Goal: Information Seeking & Learning: Learn about a topic

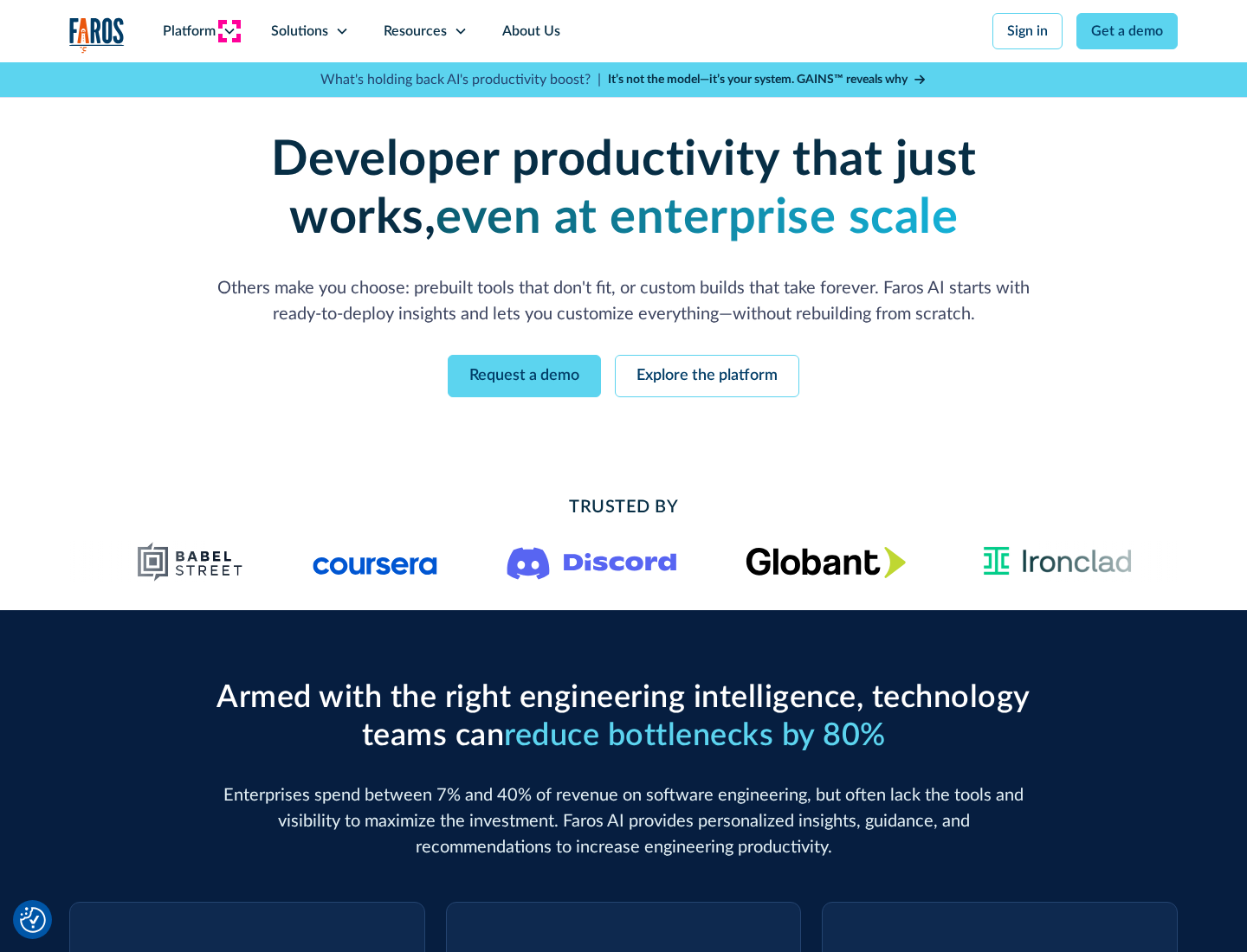
click at [229, 31] on icon at bounding box center [230, 31] width 14 height 14
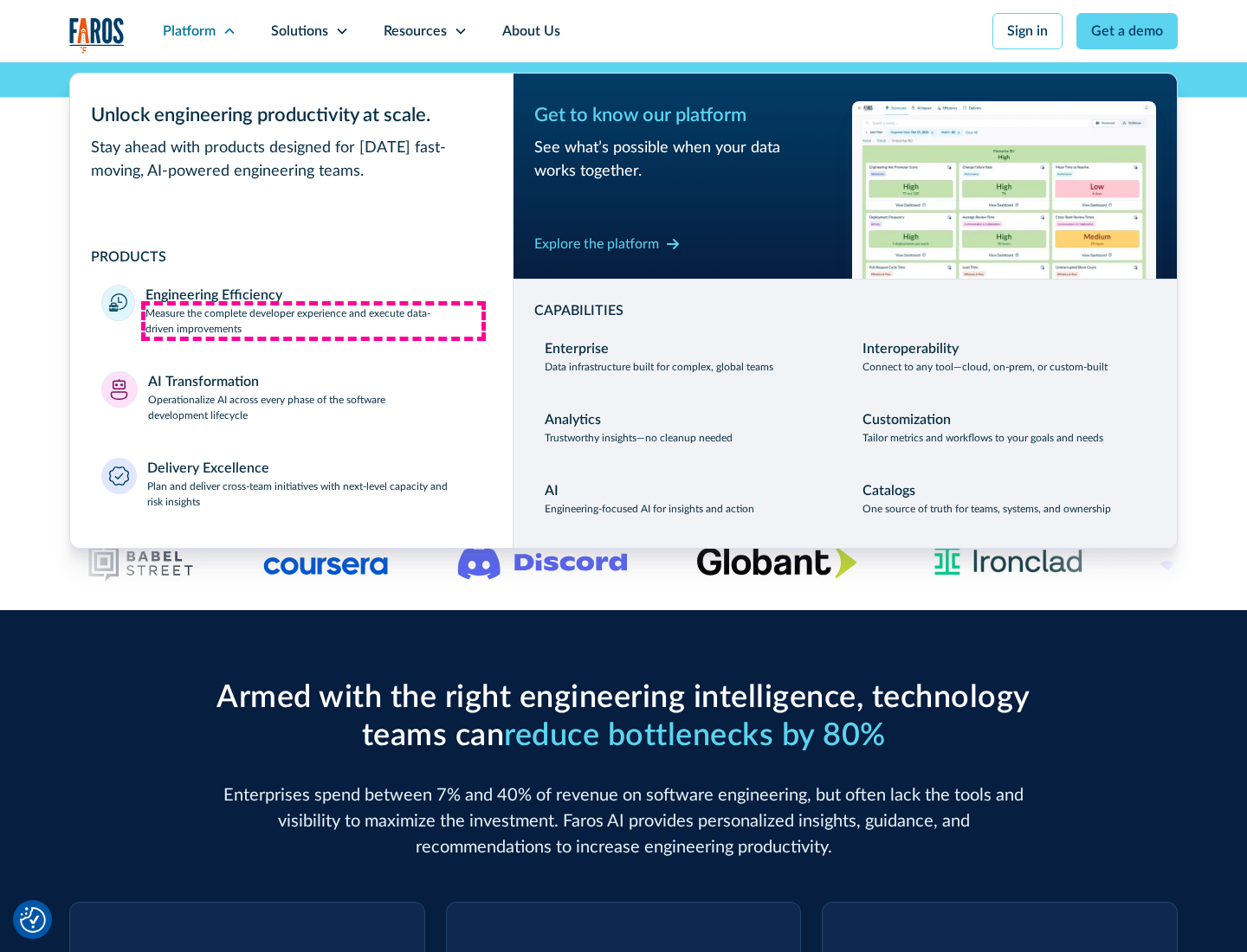
click at [313, 320] on p "Measure the complete developer experience and execute data-driven improvements" at bounding box center [312, 320] width 336 height 31
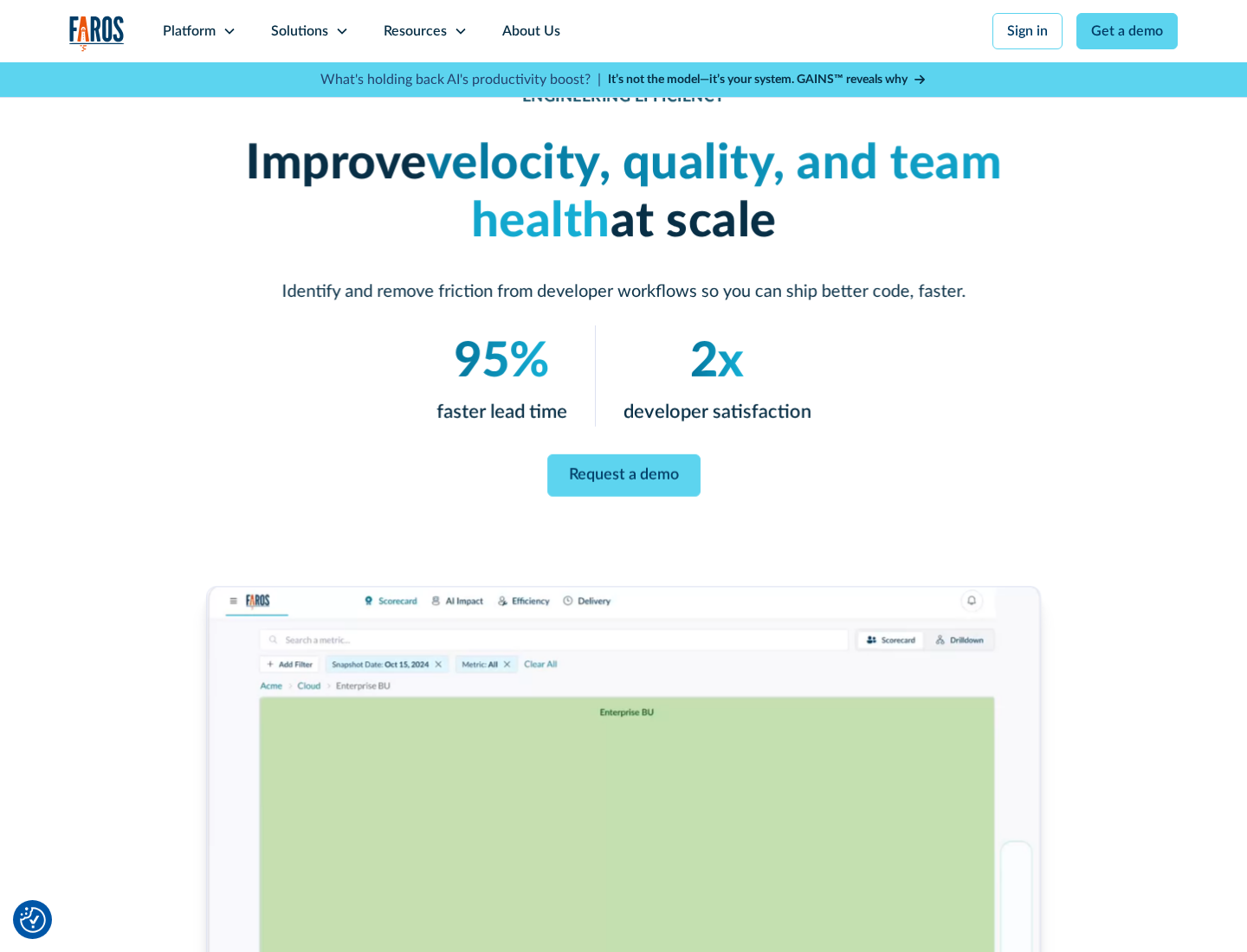
click at [623, 472] on link "Request a demo" at bounding box center [624, 476] width 153 height 43
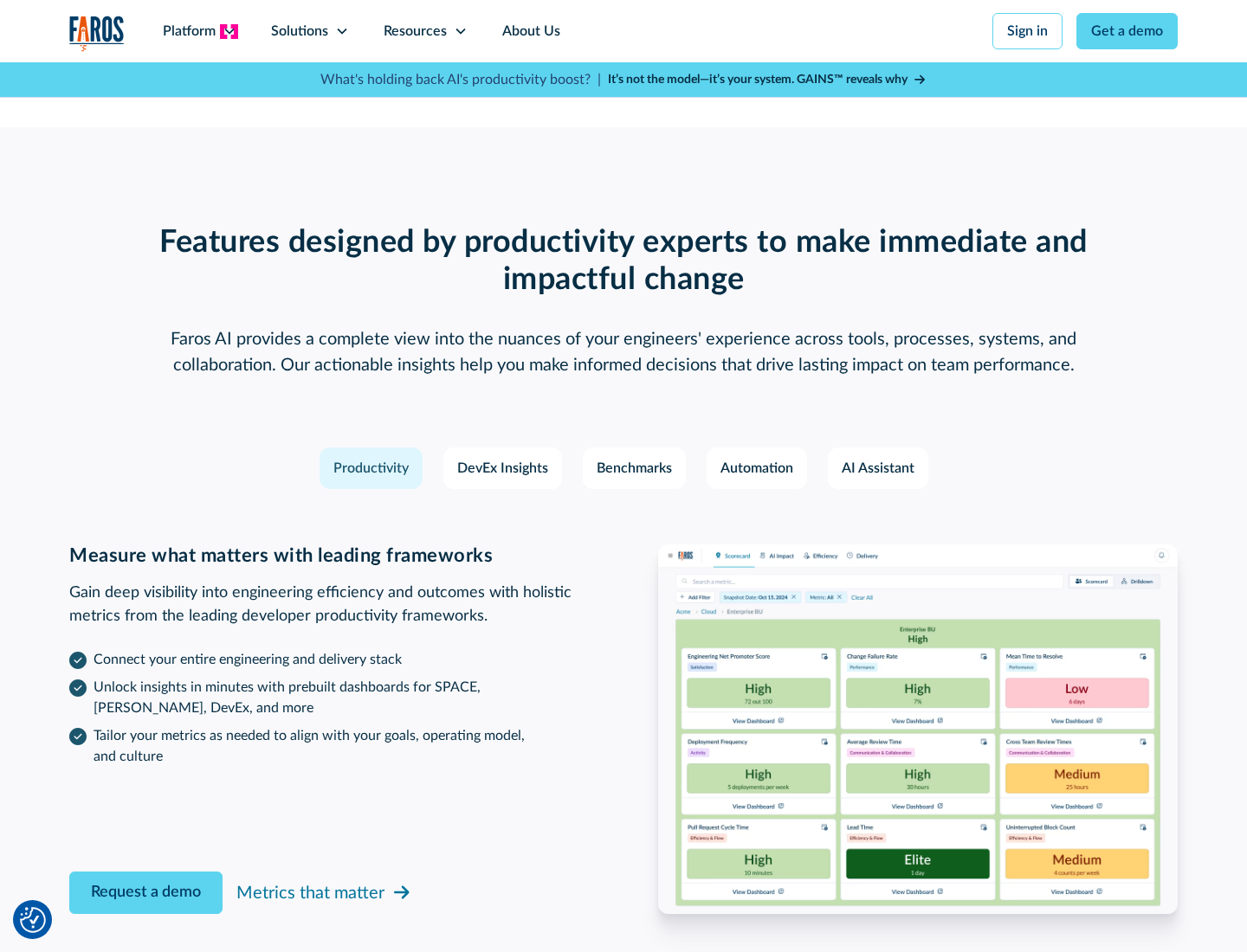
click at [229, 31] on icon at bounding box center [230, 31] width 14 height 14
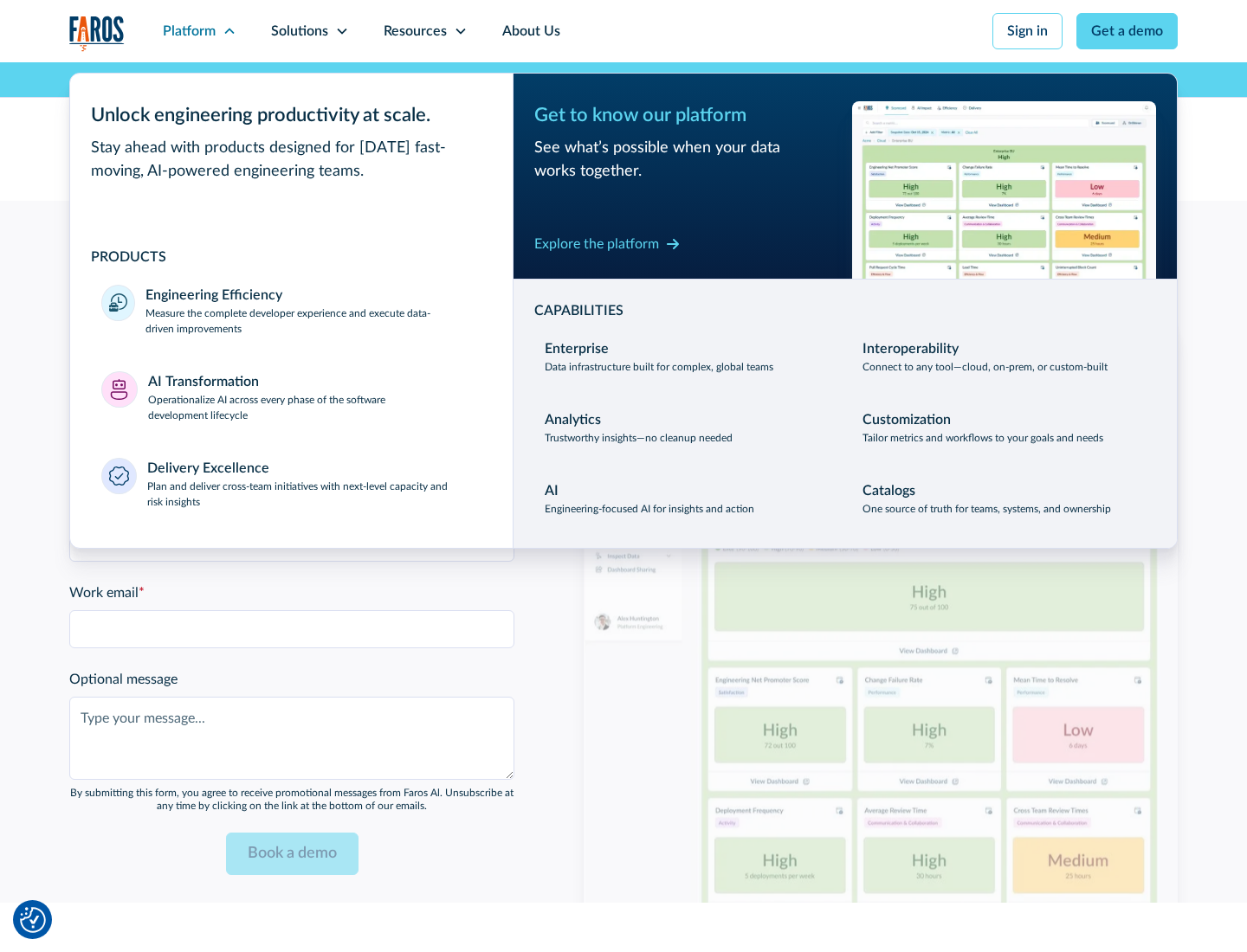
scroll to position [3796, 0]
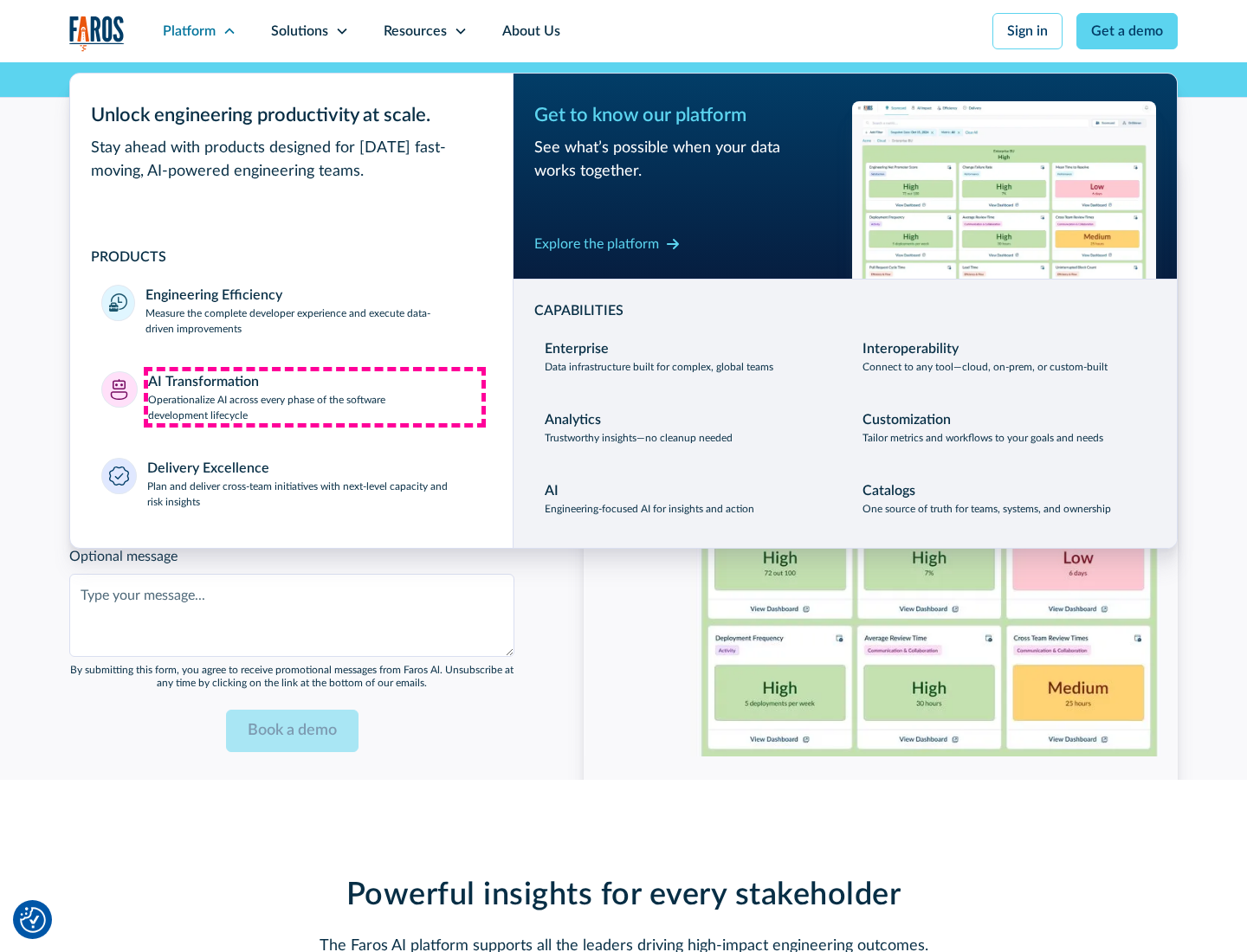
click at [314, 396] on p "Operationalize AI across every phase of the software development lifecycle" at bounding box center [314, 407] width 334 height 31
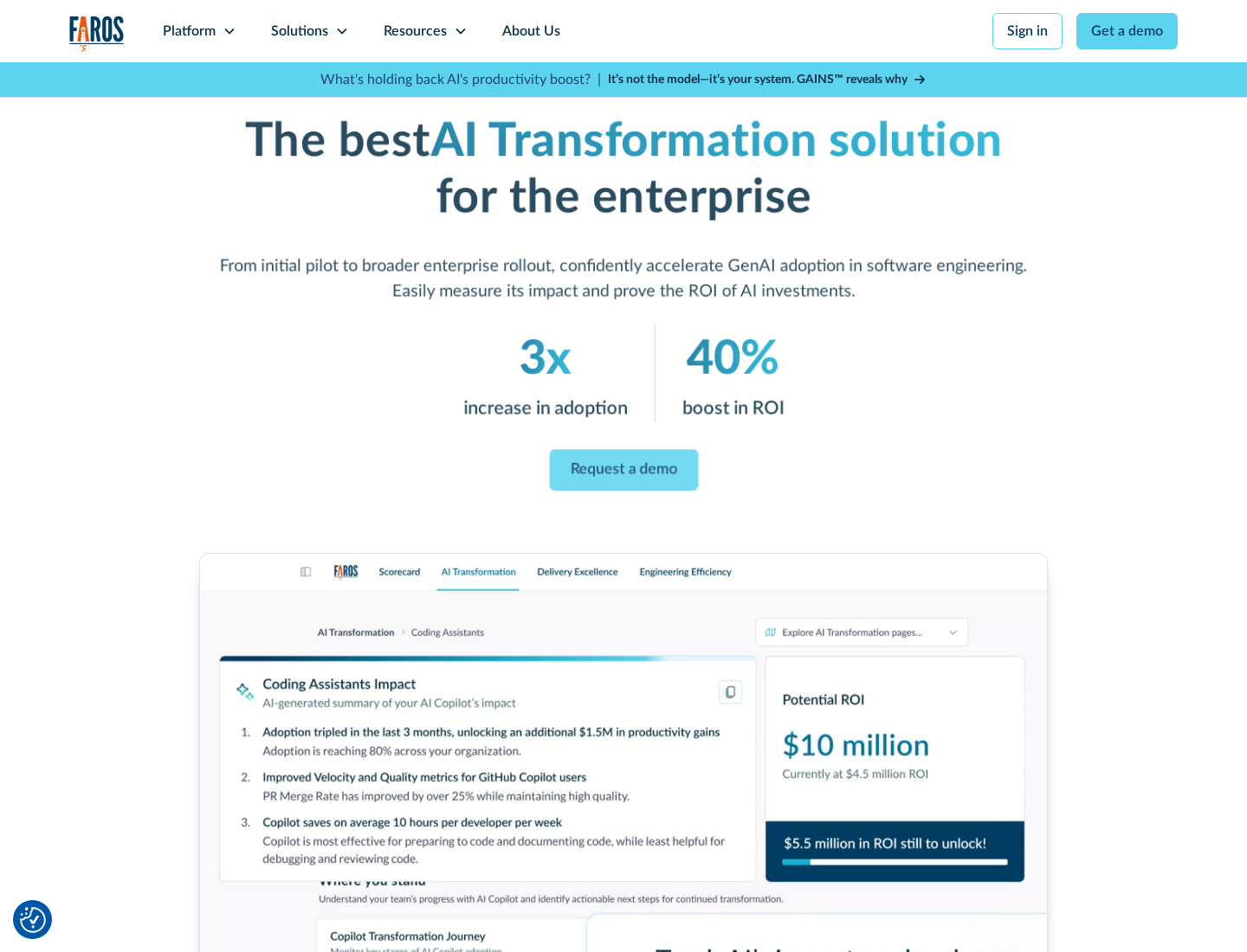
click at [623, 470] on link "Request a demo" at bounding box center [623, 471] width 149 height 42
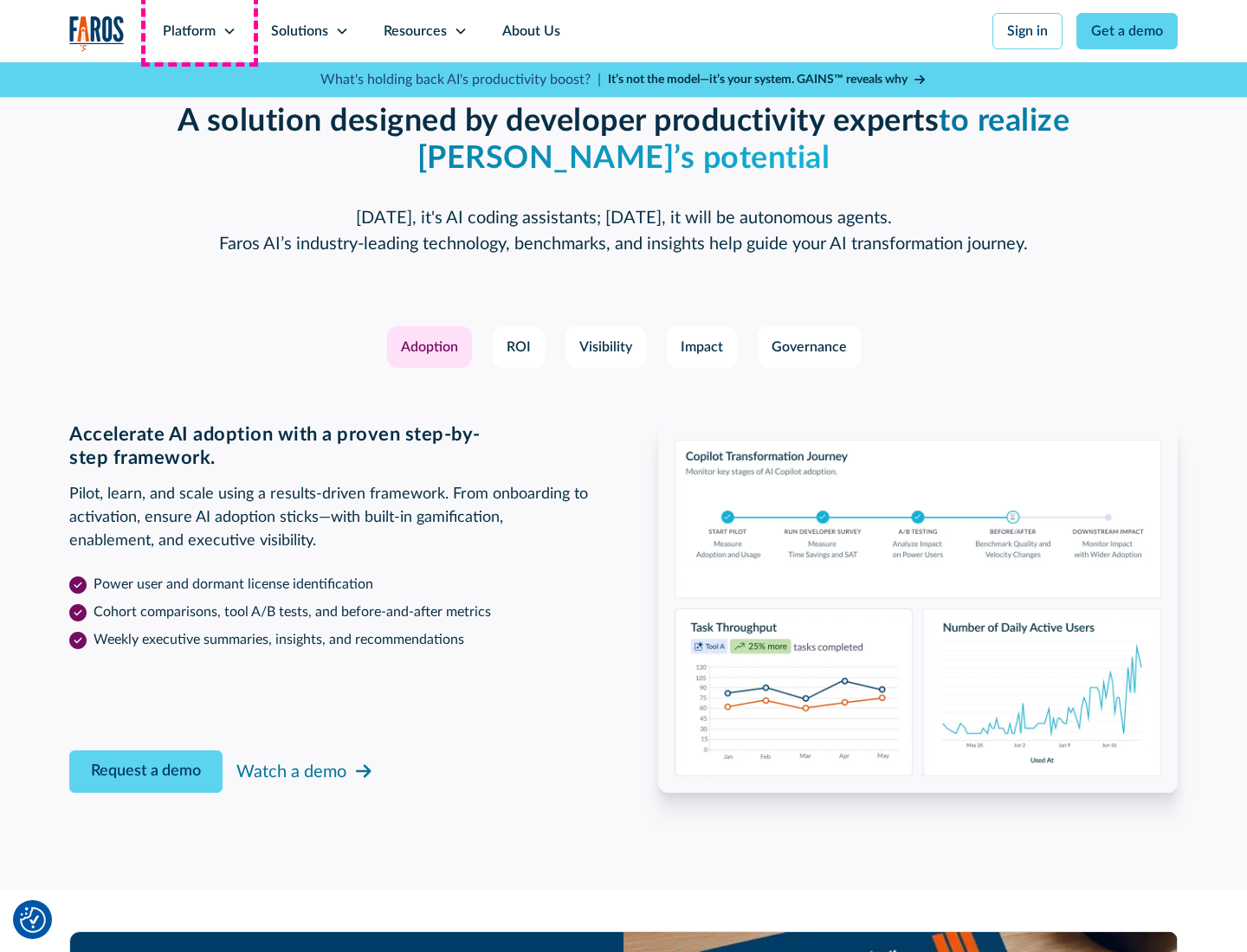
click at [199, 31] on div "Platform" at bounding box center [189, 30] width 53 height 20
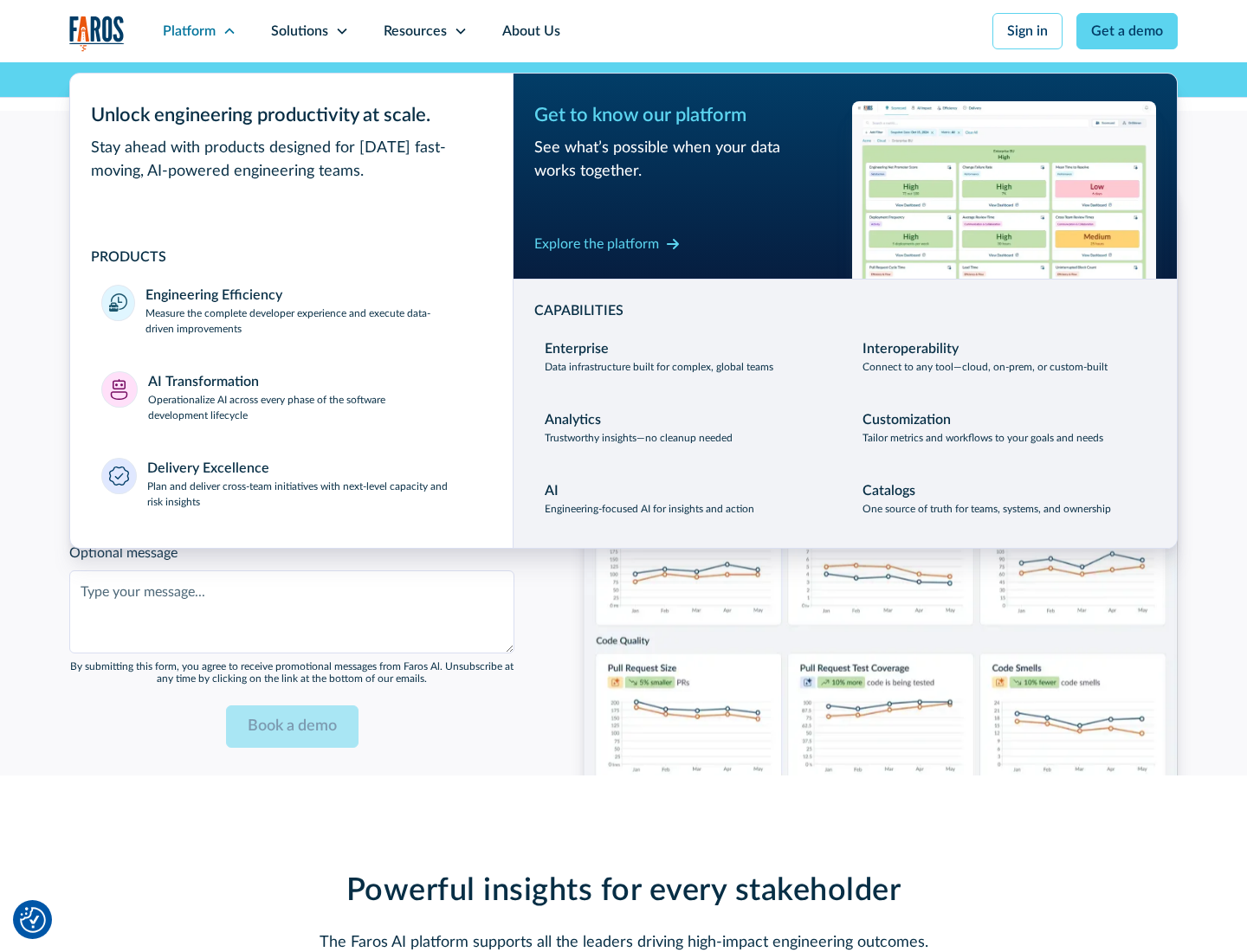
scroll to position [4213, 0]
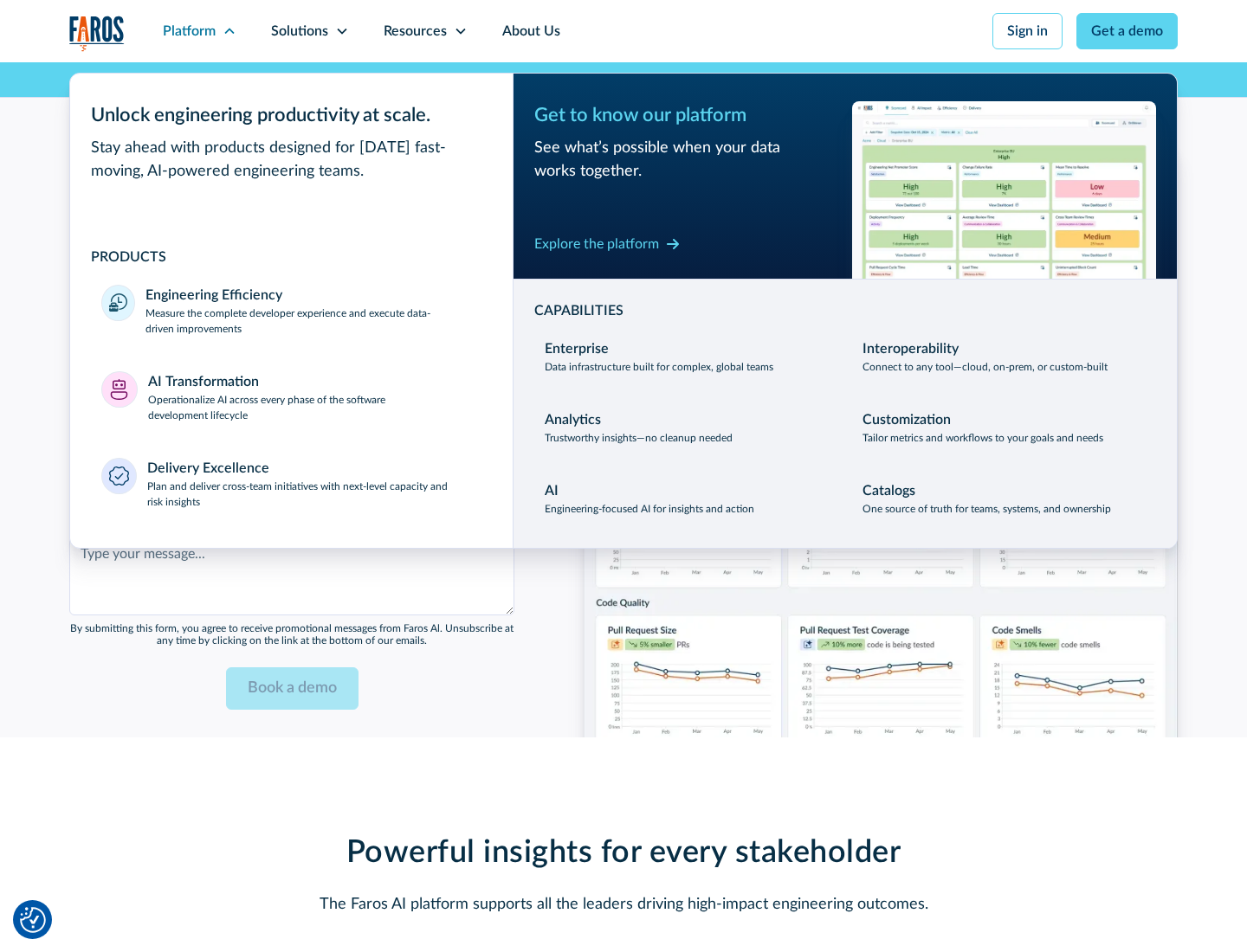
click at [596, 243] on div "Explore the platform" at bounding box center [596, 244] width 125 height 20
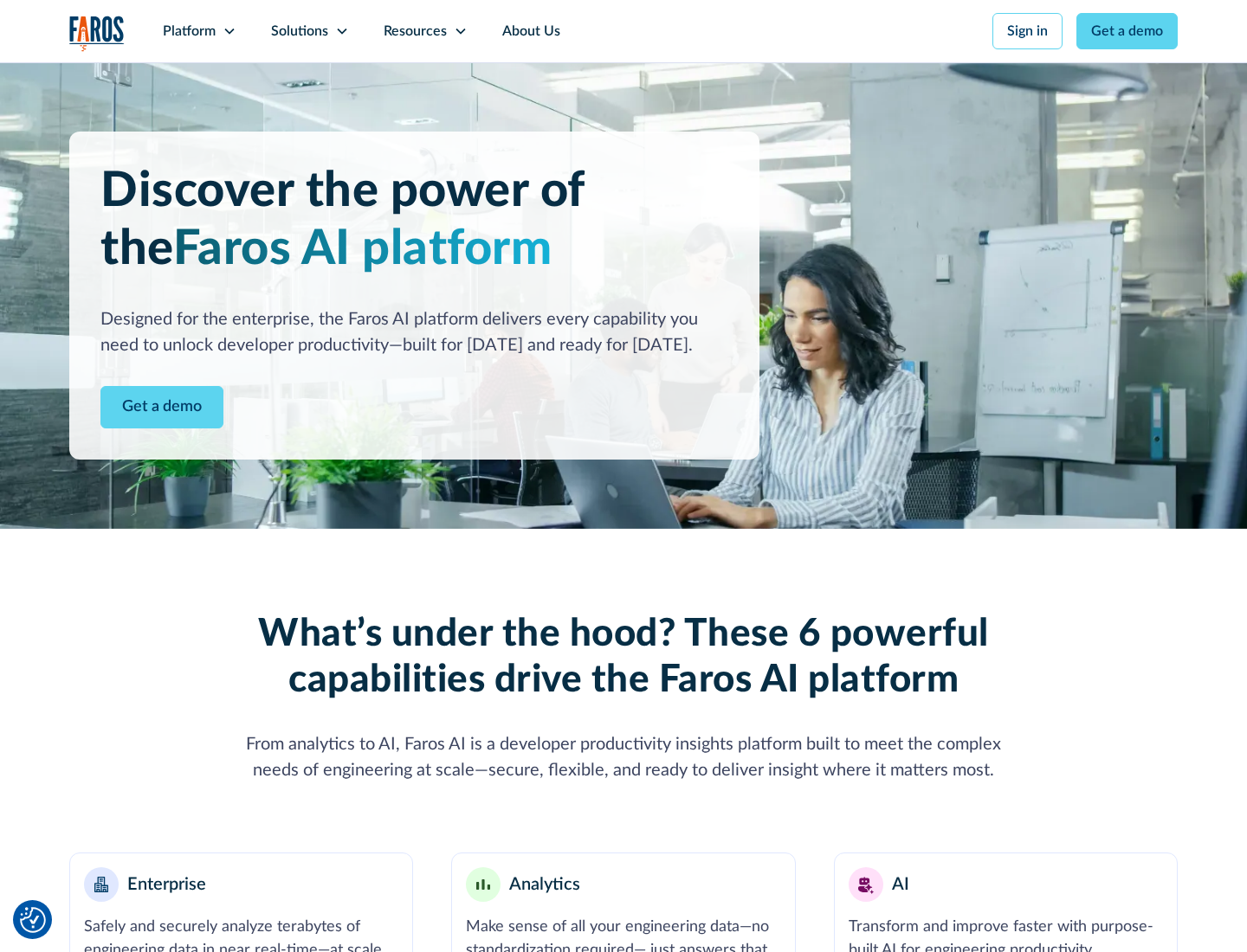
click at [162, 407] on link "Get a demo" at bounding box center [162, 407] width 123 height 43
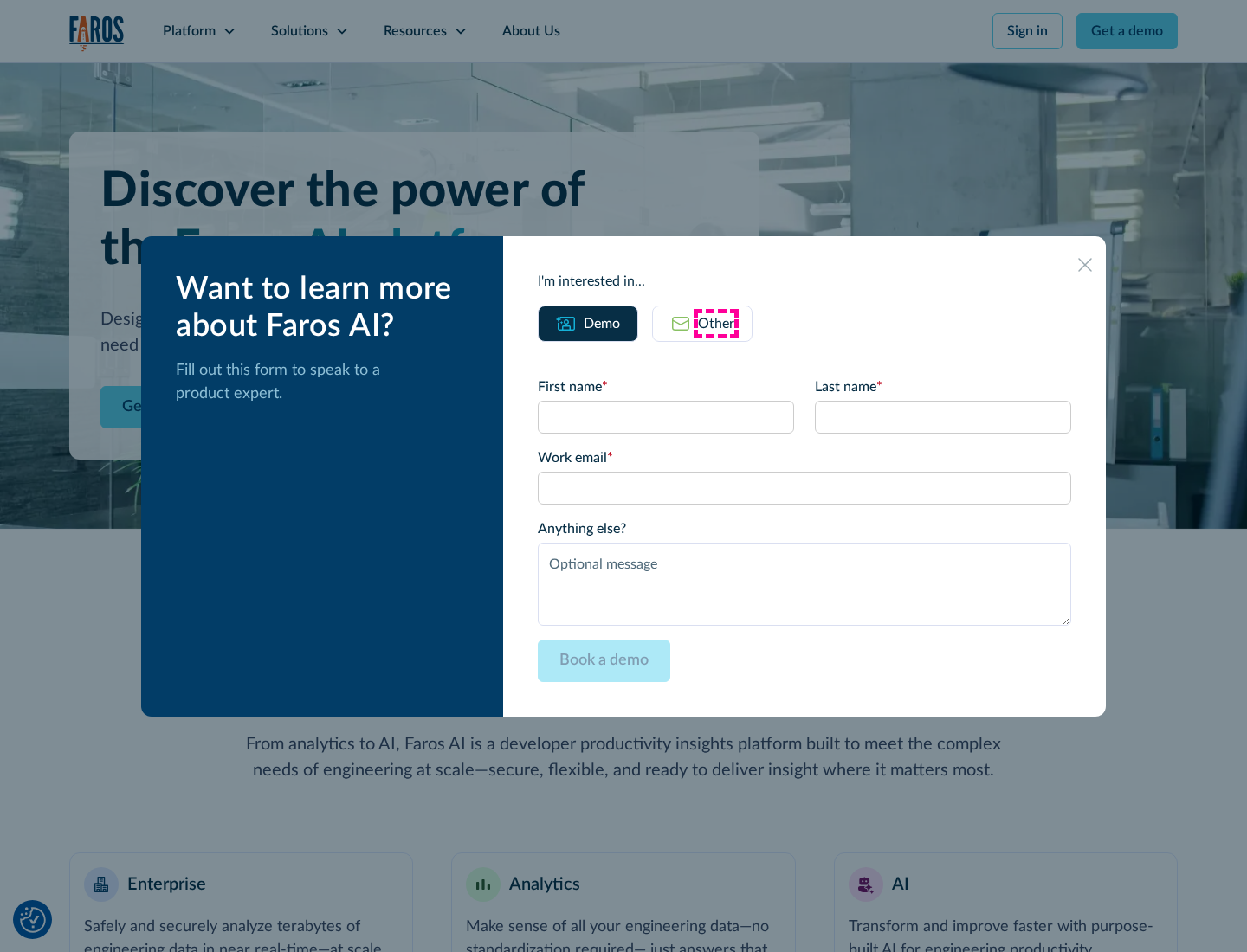
click at [716, 323] on div "Other" at bounding box center [716, 323] width 36 height 20
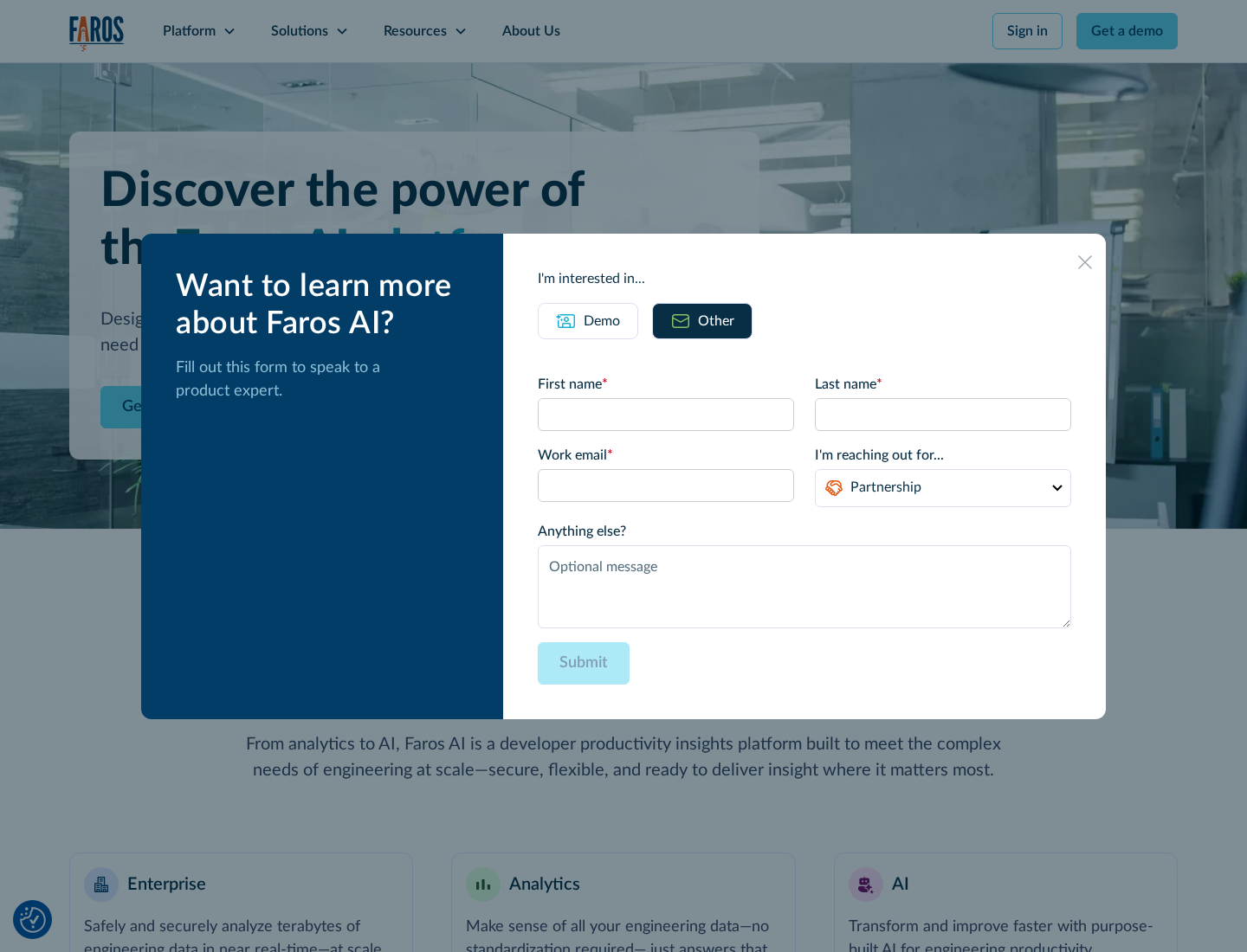
click at [602, 320] on div "Demo" at bounding box center [602, 320] width 36 height 20
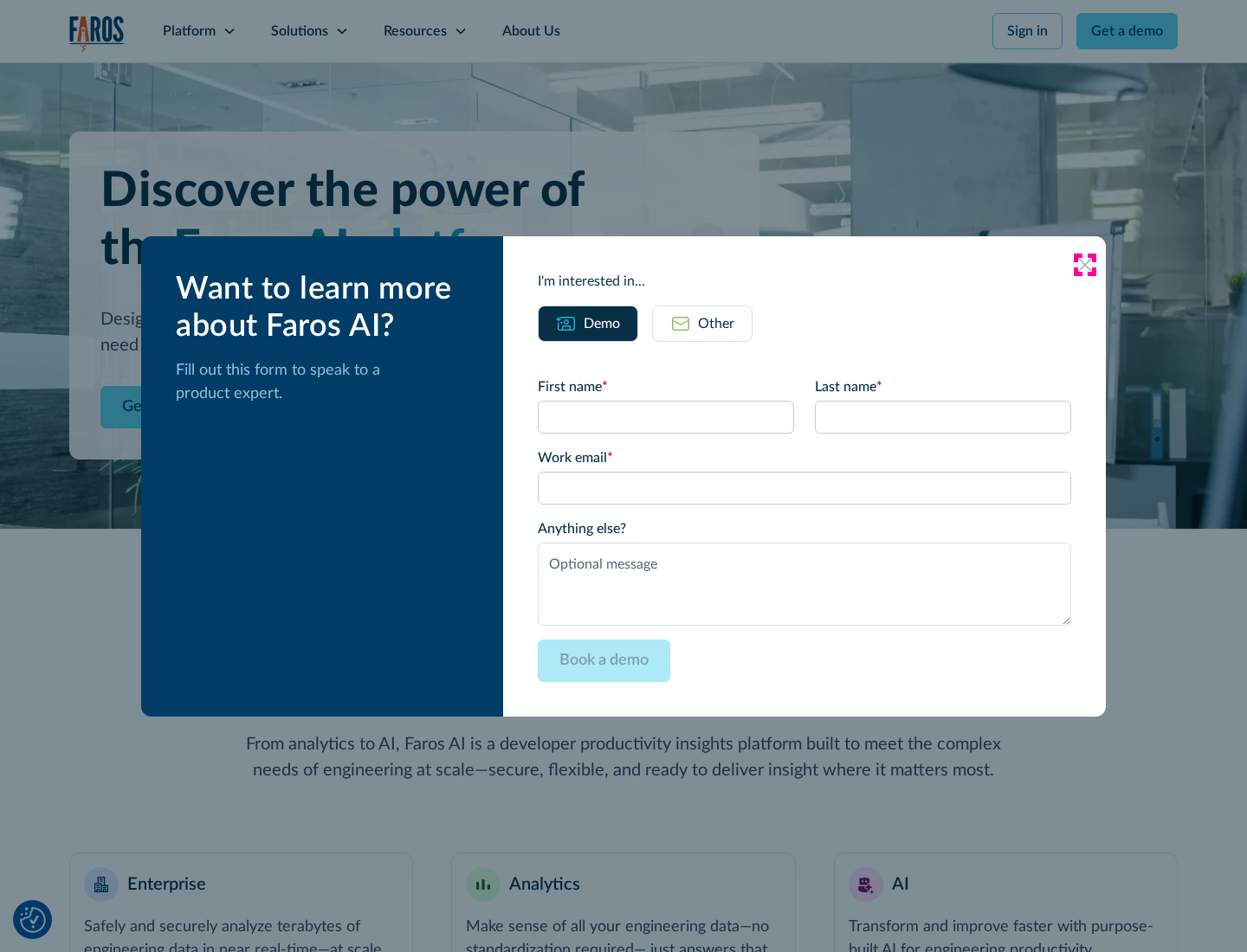
click at [1085, 264] on icon at bounding box center [1085, 265] width 14 height 14
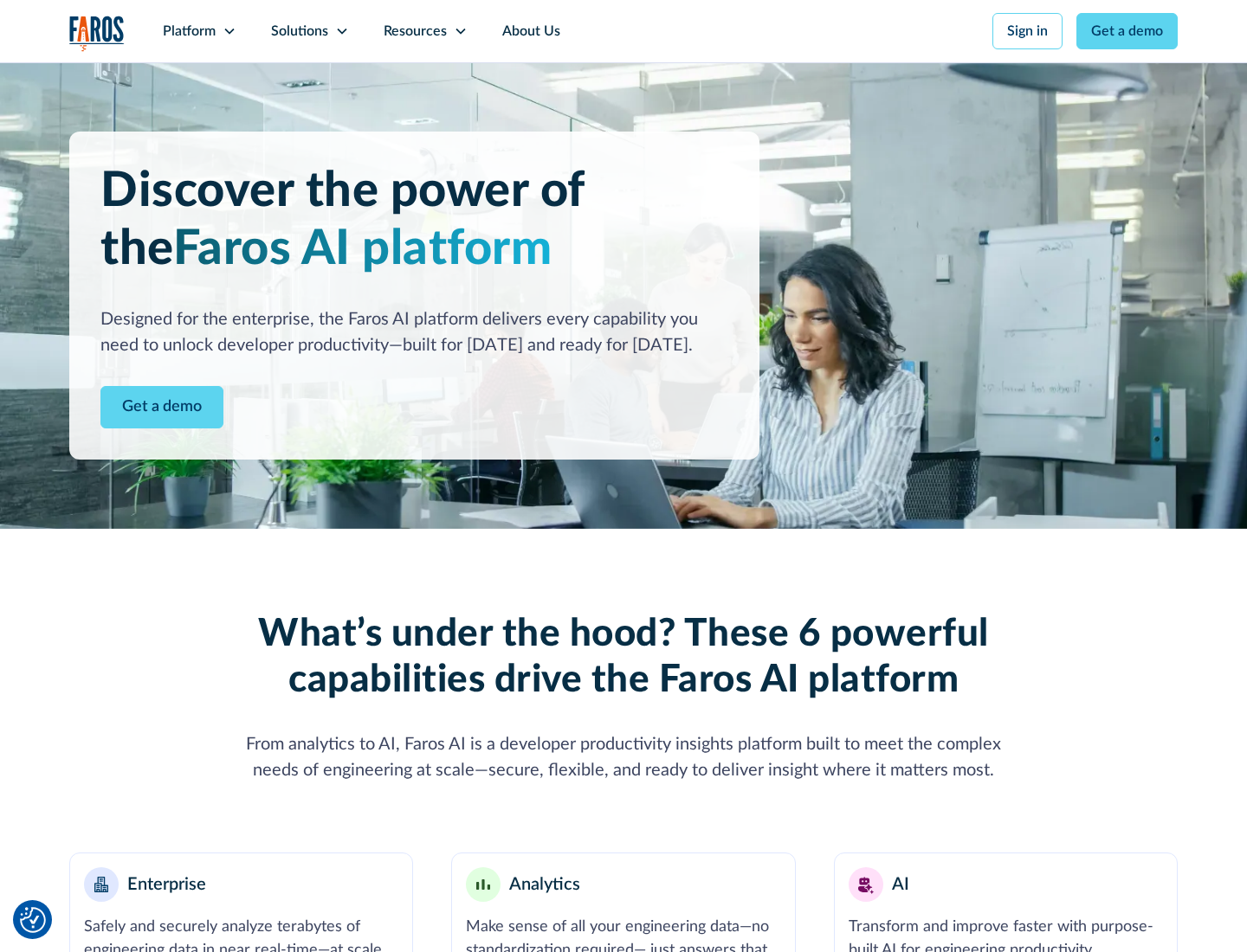
click at [229, 31] on icon at bounding box center [230, 31] width 14 height 14
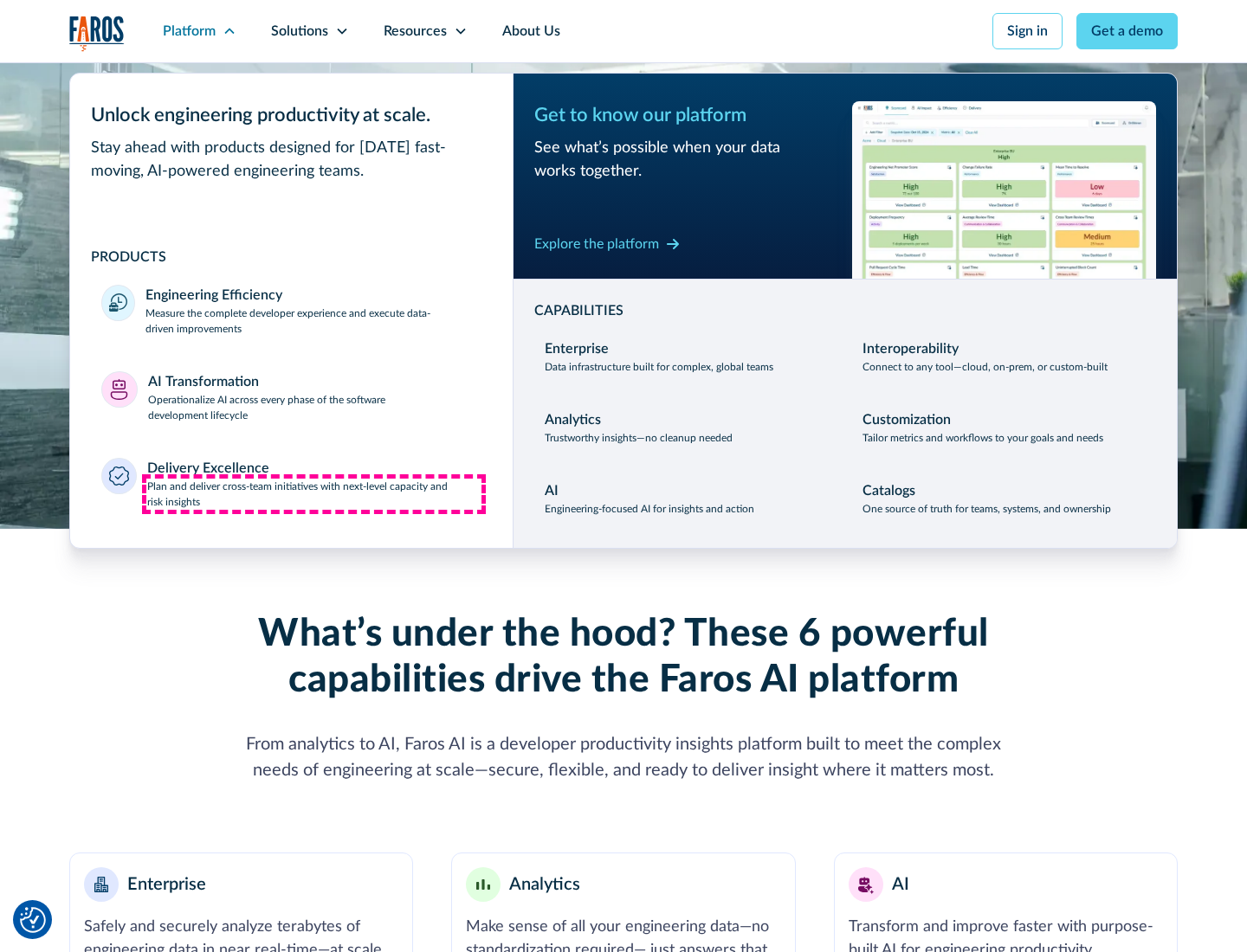
click at [313, 493] on p "Plan and deliver cross-team initiatives with next-level capacity and risk insig…" at bounding box center [314, 494] width 335 height 31
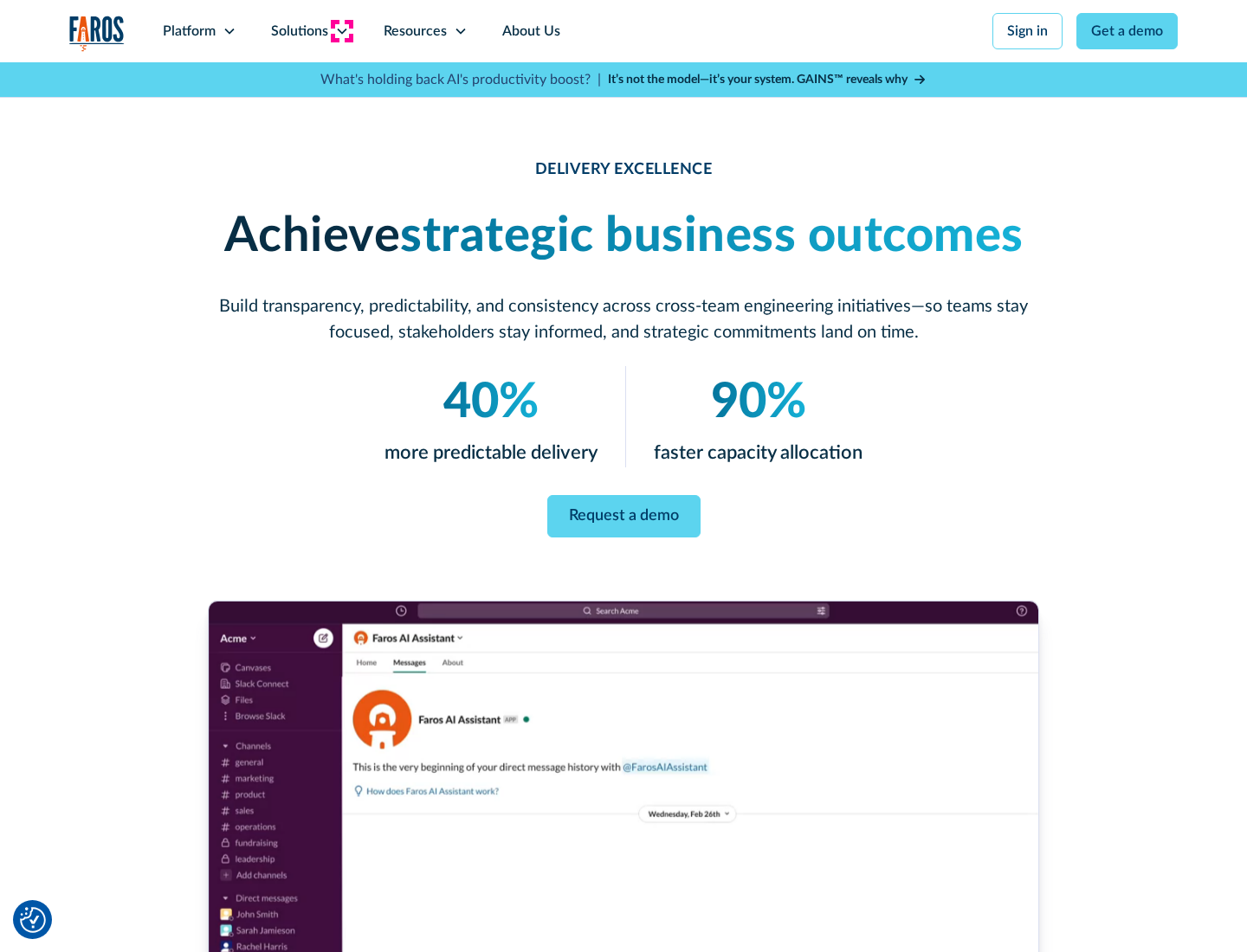
click at [341, 31] on icon at bounding box center [342, 31] width 14 height 14
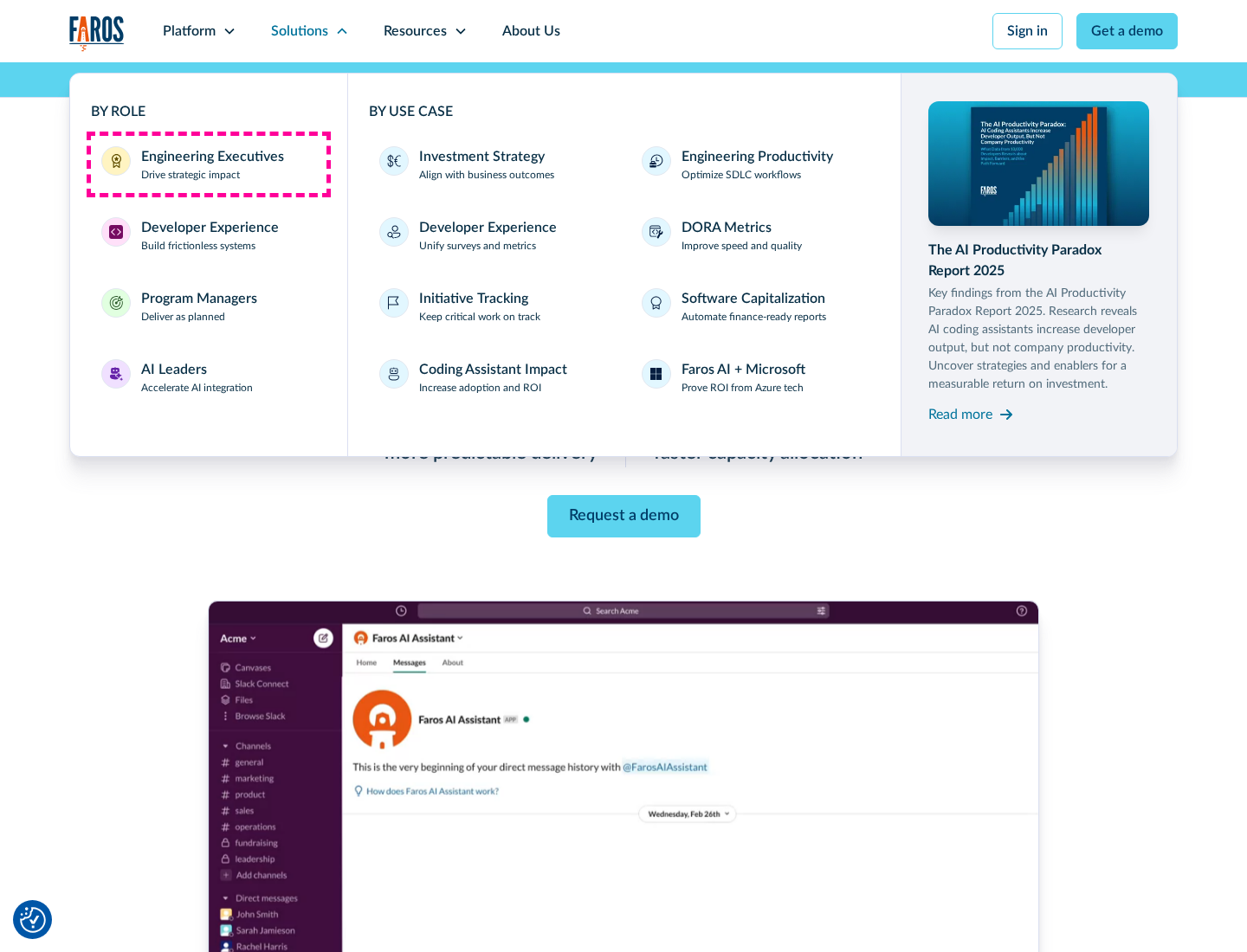
click at [207, 165] on div "Engineering Executives" at bounding box center [213, 156] width 142 height 20
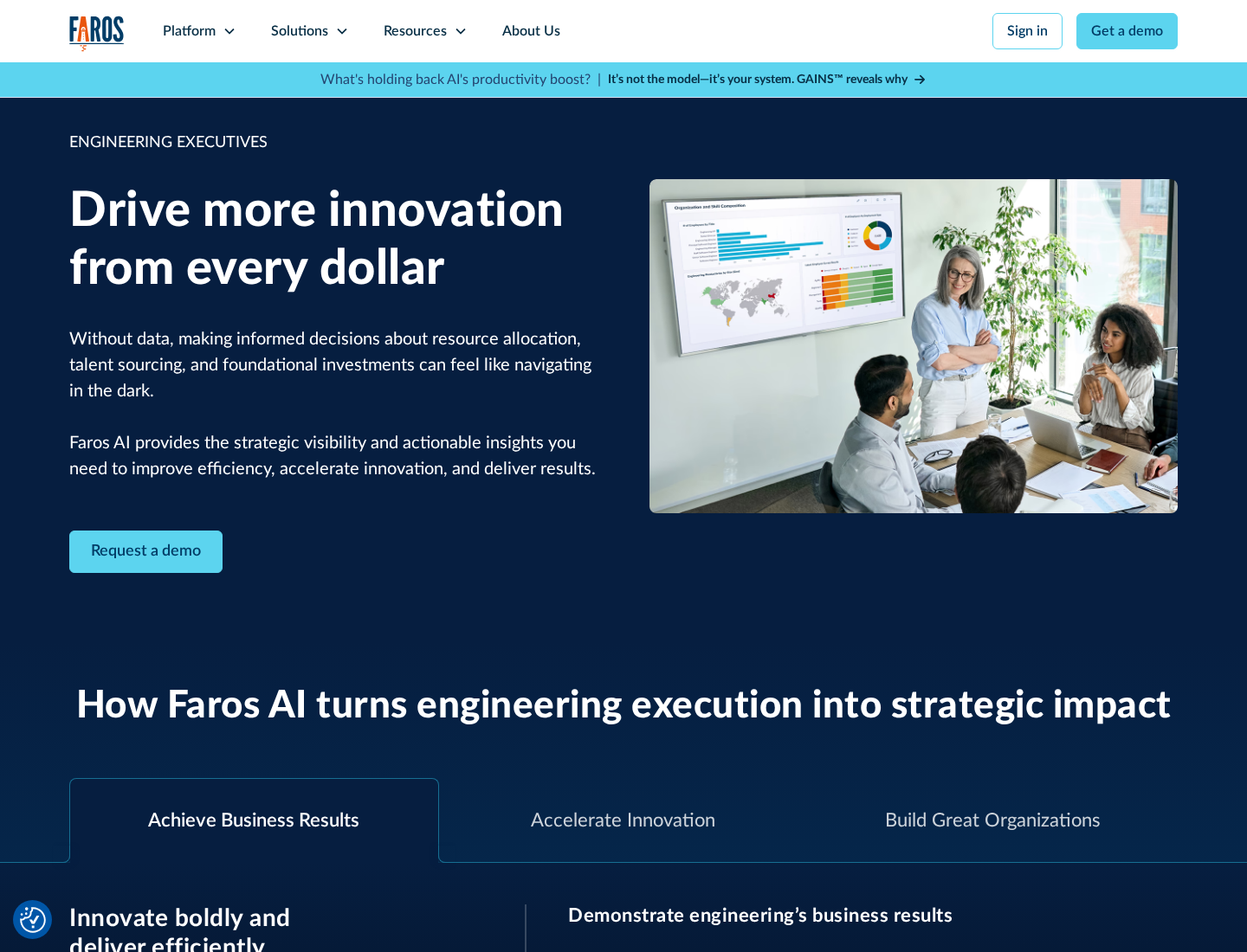
click at [341, 31] on icon at bounding box center [342, 31] width 14 height 14
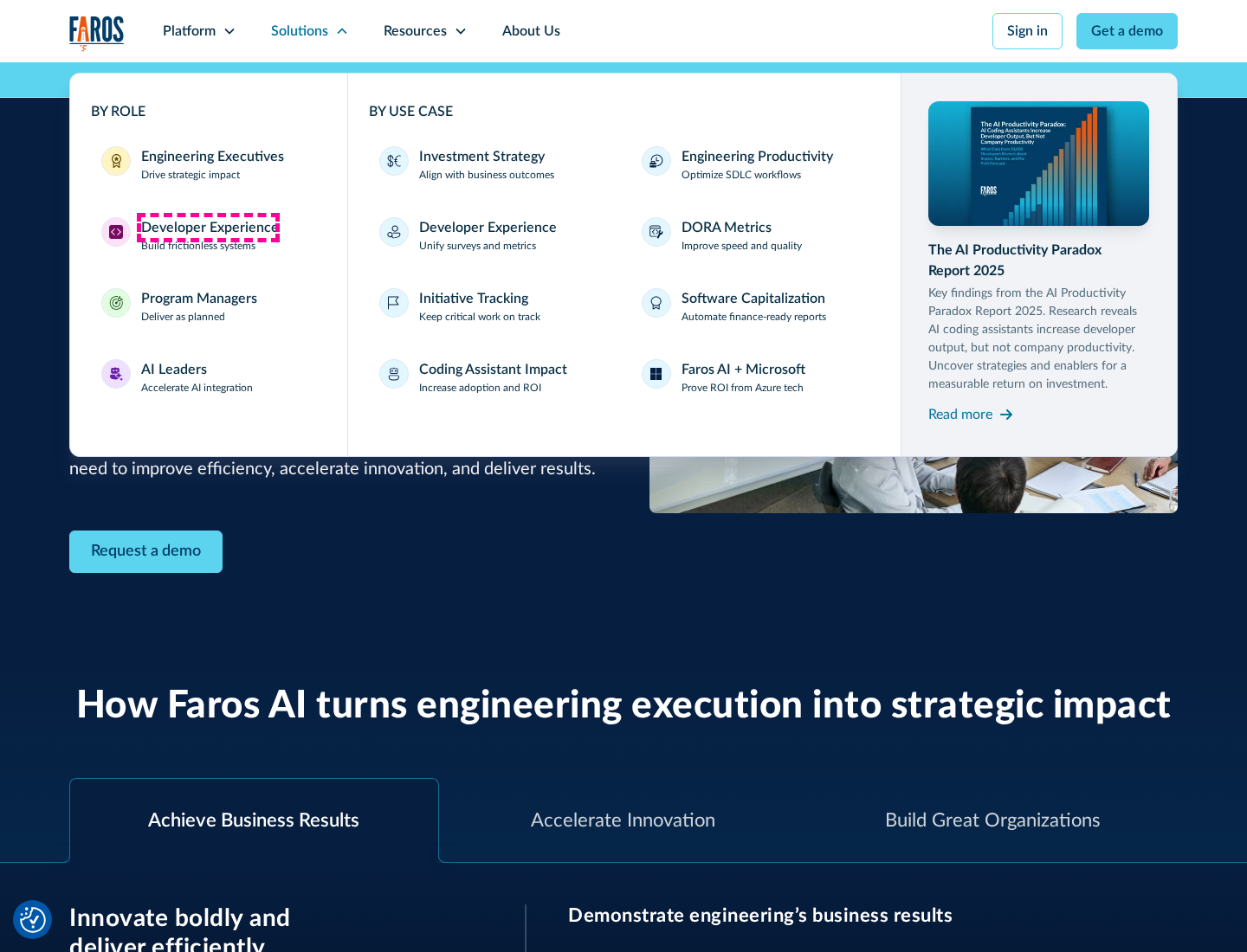
click at [207, 228] on div "Developer Experience" at bounding box center [210, 227] width 138 height 20
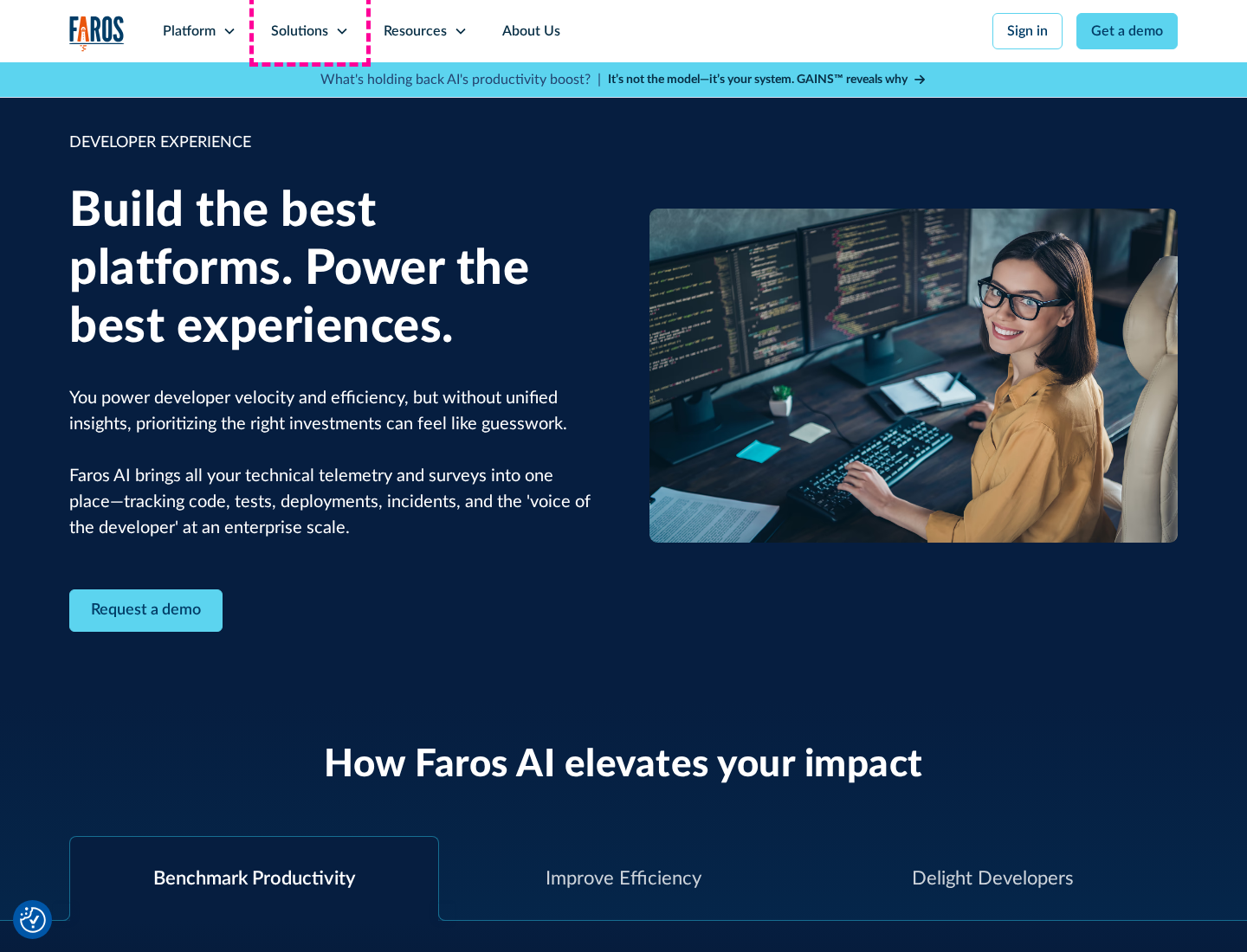
click at [309, 31] on div "Solutions" at bounding box center [299, 30] width 57 height 20
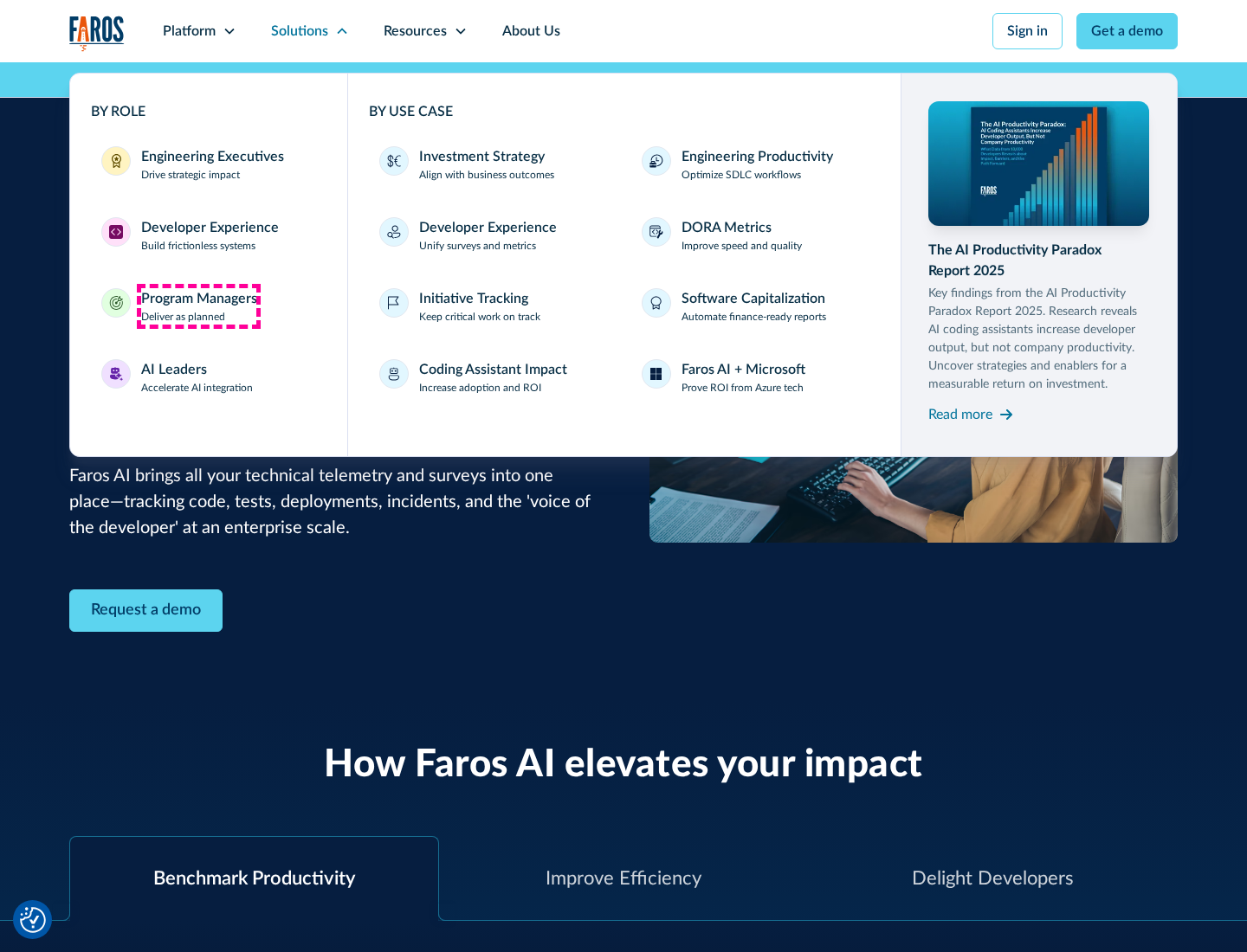
click at [198, 306] on div "Program Managers" at bounding box center [199, 298] width 116 height 20
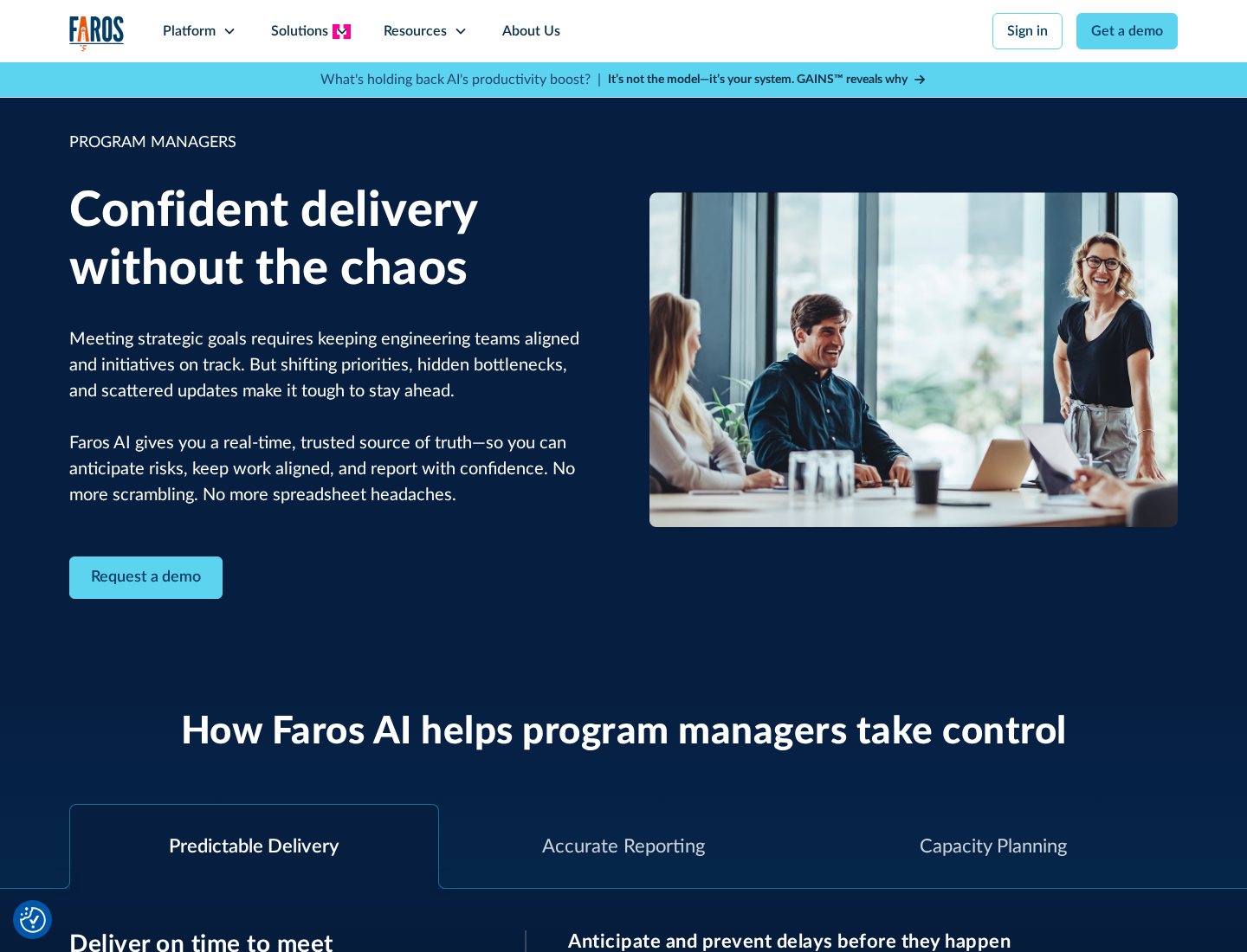
click at [341, 31] on icon at bounding box center [342, 31] width 14 height 14
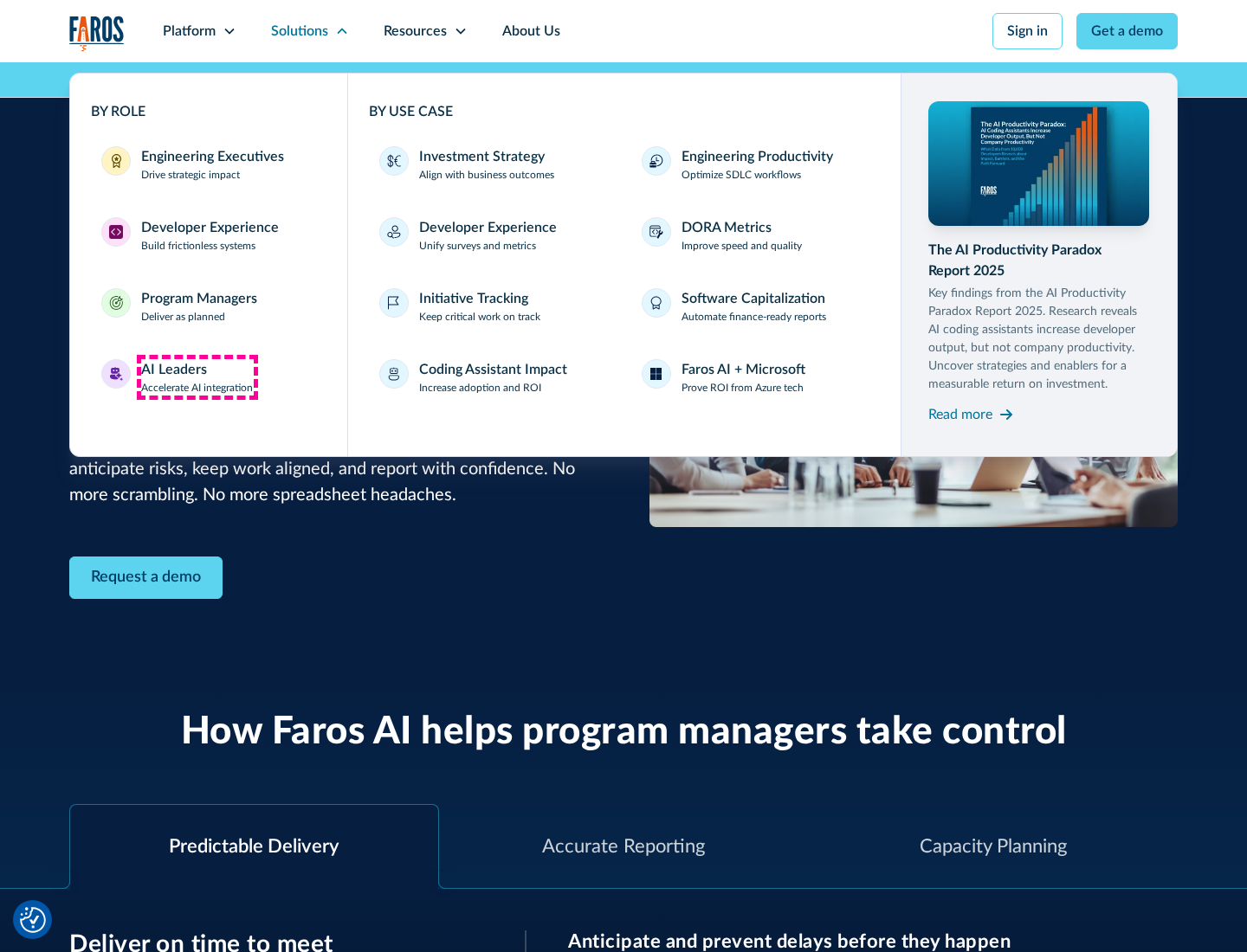
click at [198, 377] on div "AI Leaders" at bounding box center [174, 369] width 66 height 20
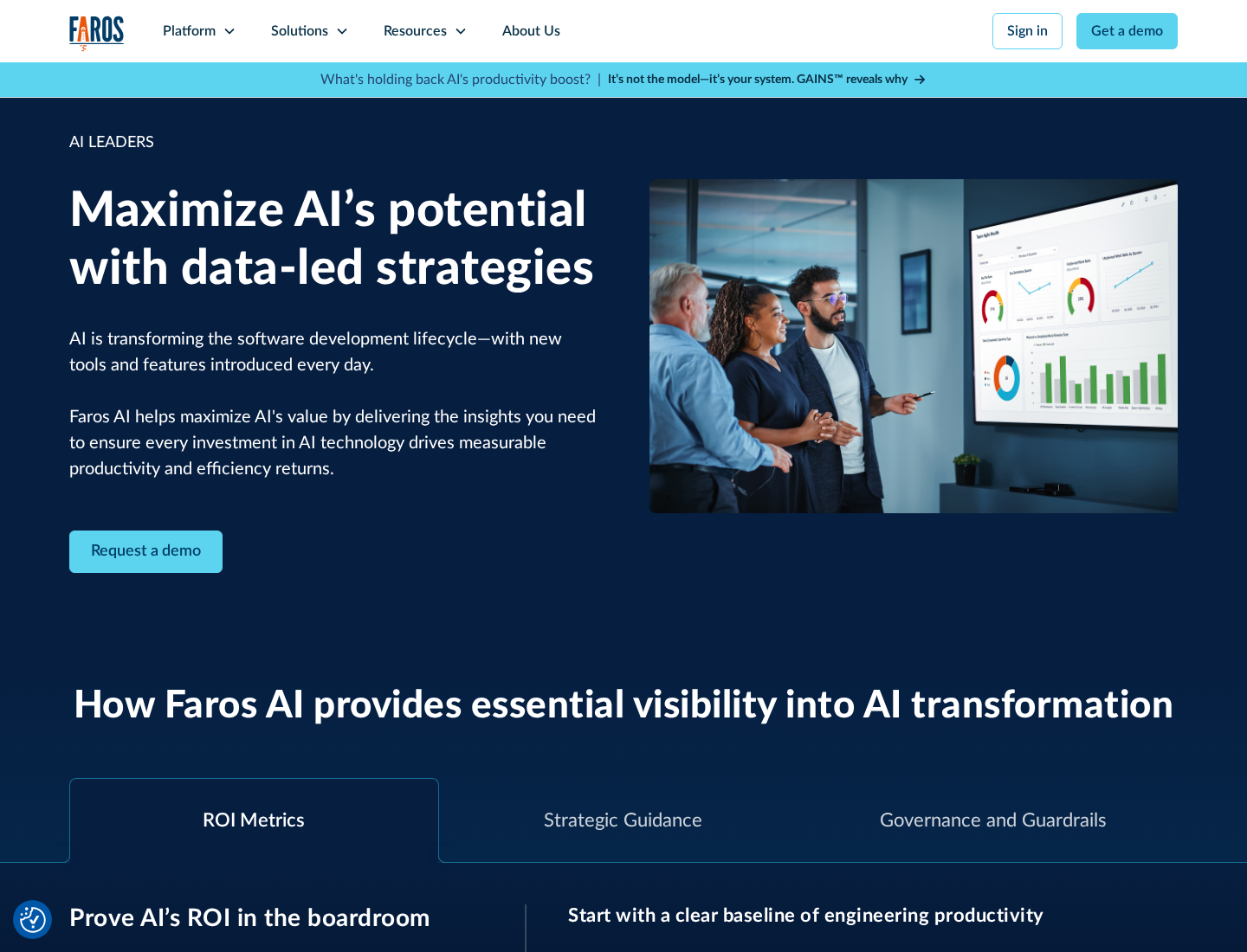
click at [341, 31] on icon at bounding box center [342, 31] width 14 height 14
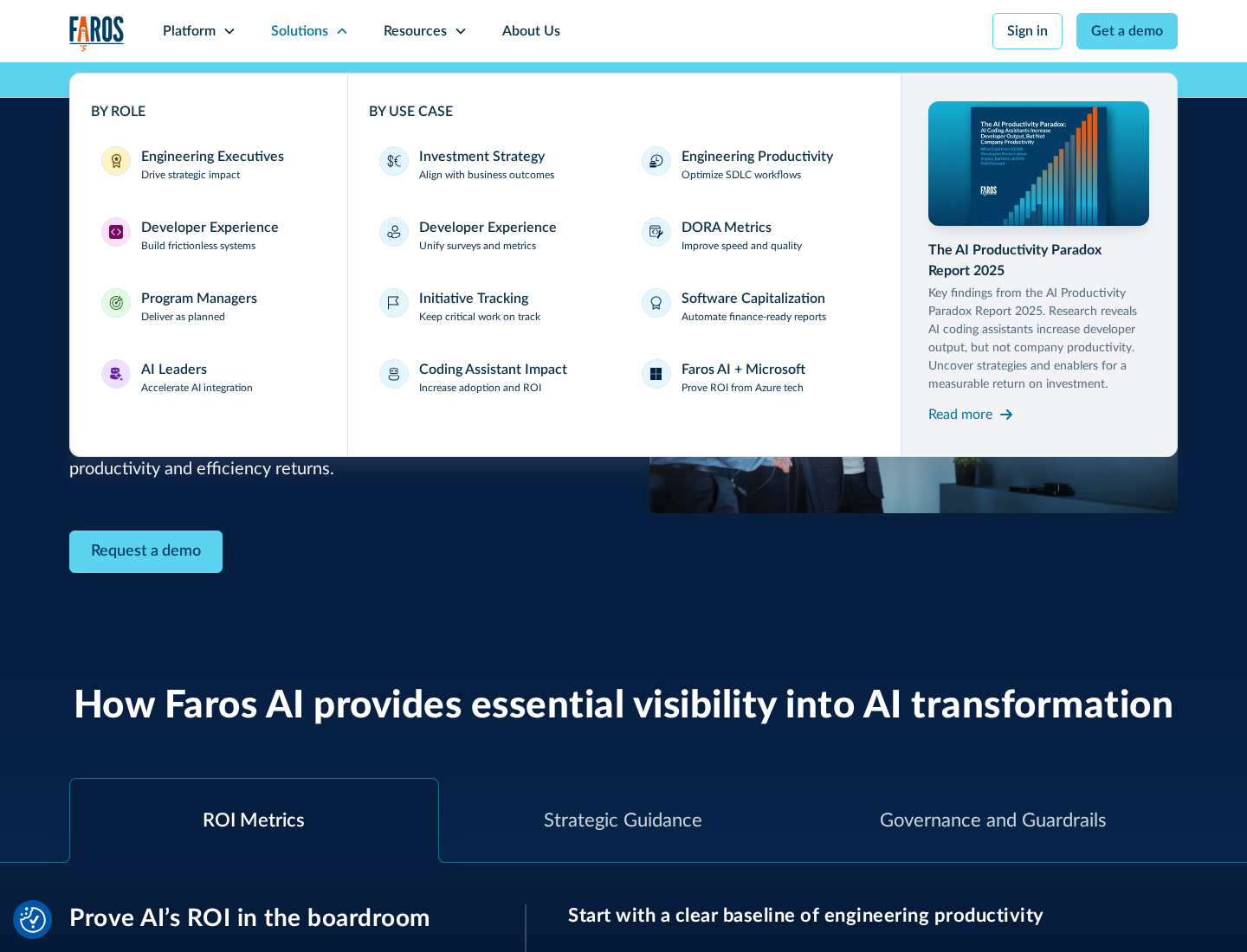
click at [480, 157] on div "Investment Strategy" at bounding box center [482, 156] width 126 height 20
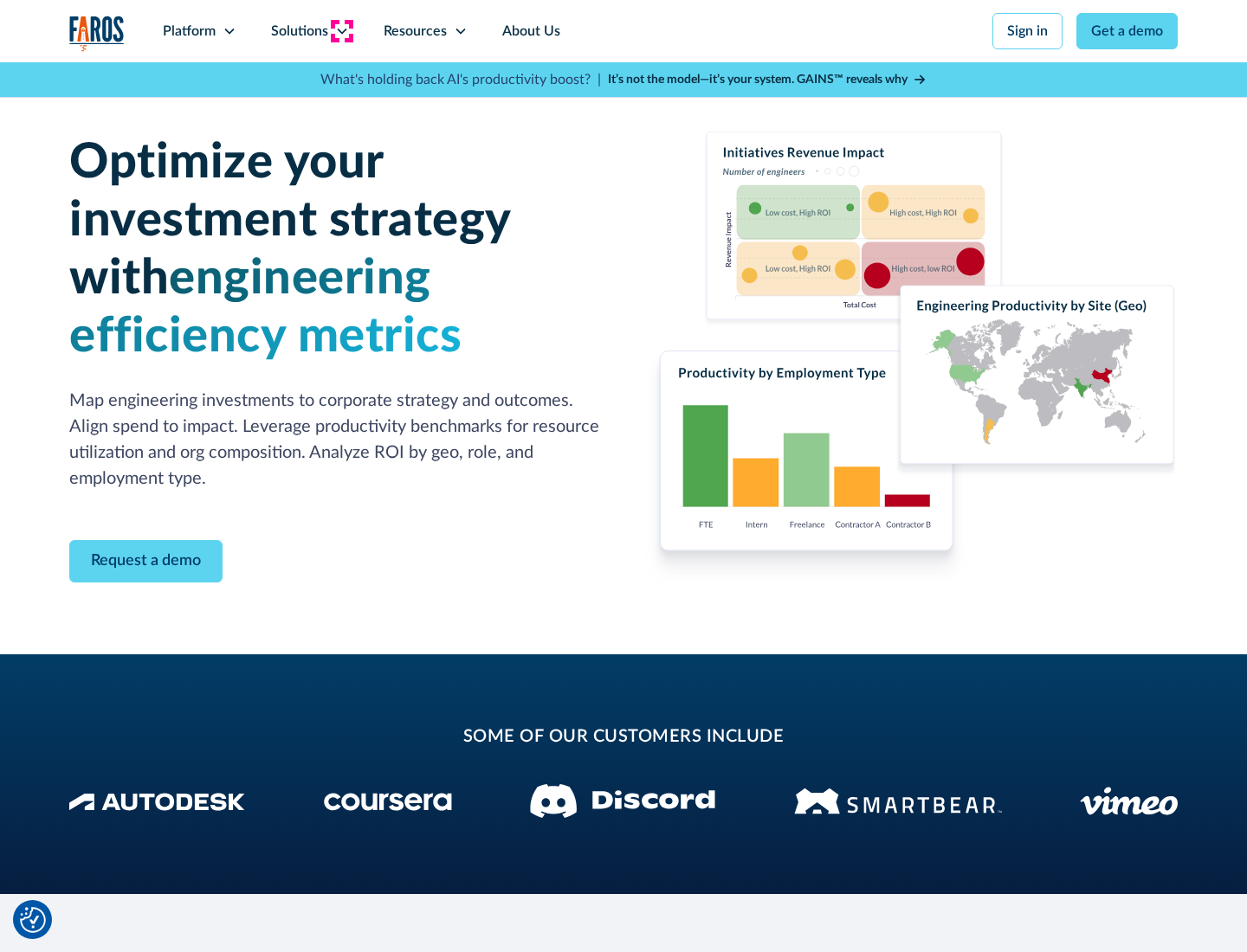
click at [341, 31] on icon at bounding box center [342, 31] width 14 height 14
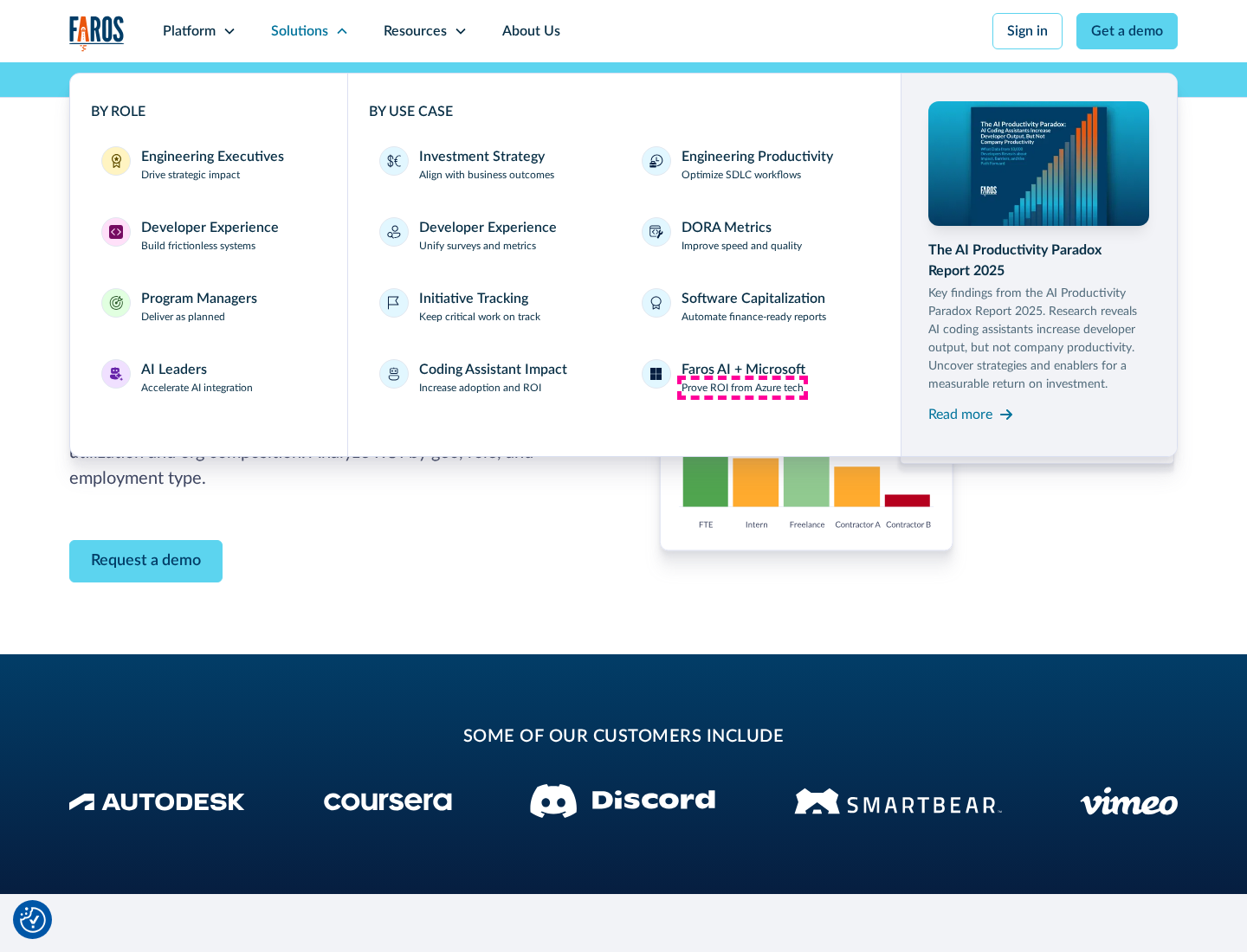
click at [742, 388] on p "Prove ROI from Azure tech" at bounding box center [742, 388] width 122 height 16
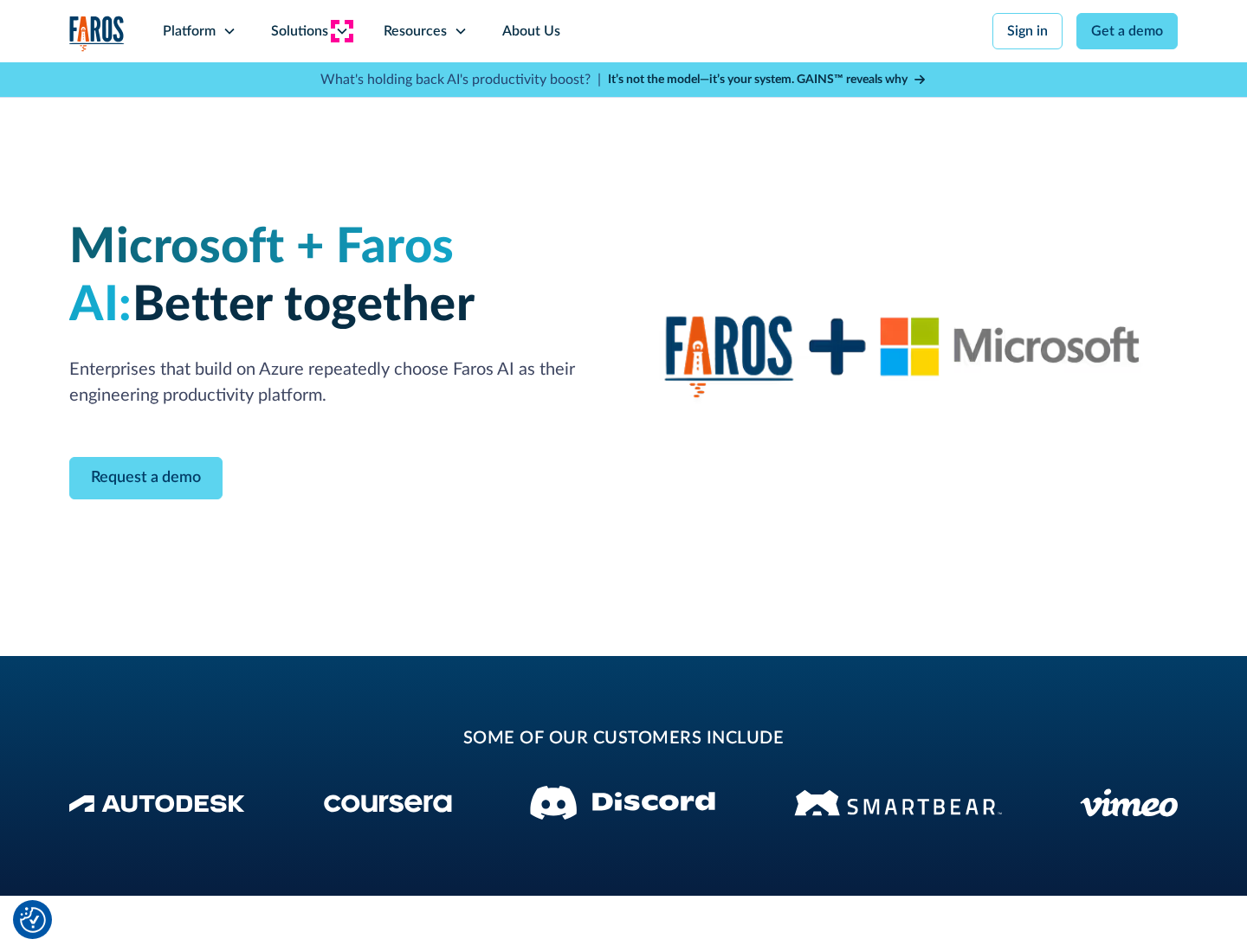
click at [341, 31] on icon at bounding box center [342, 31] width 14 height 14
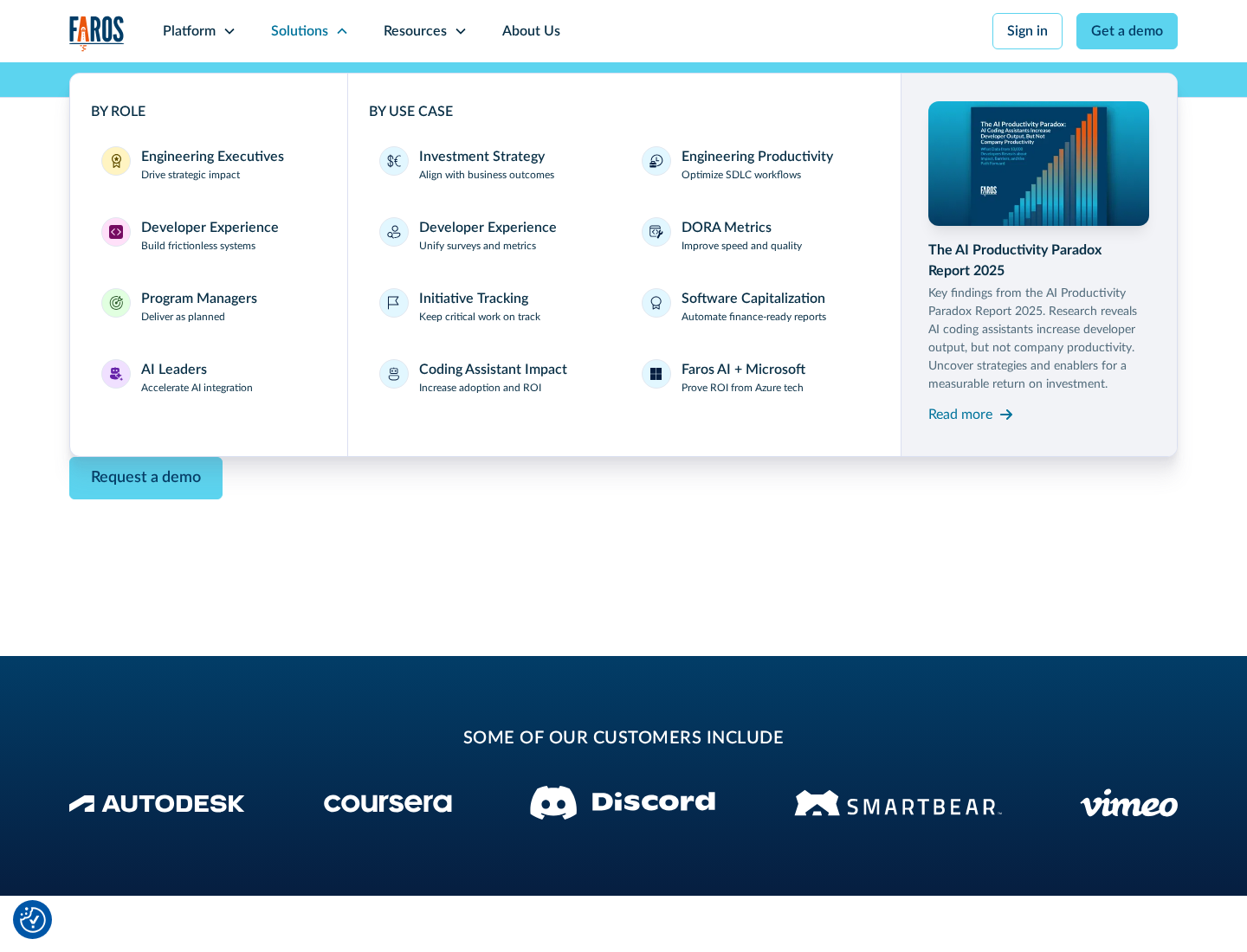
click at [960, 414] on div "Read more" at bounding box center [960, 414] width 64 height 20
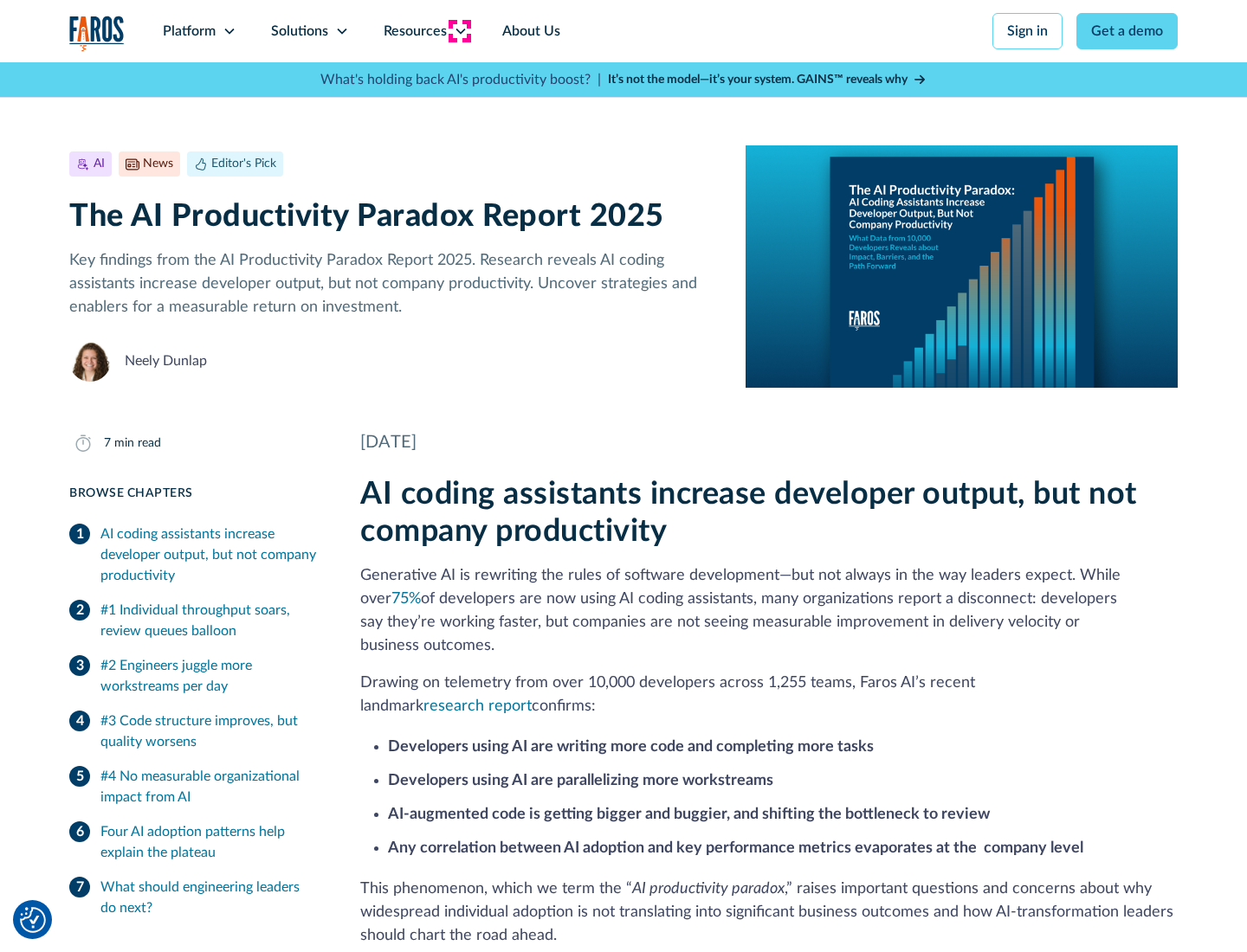
click at [459, 31] on icon at bounding box center [461, 31] width 14 height 14
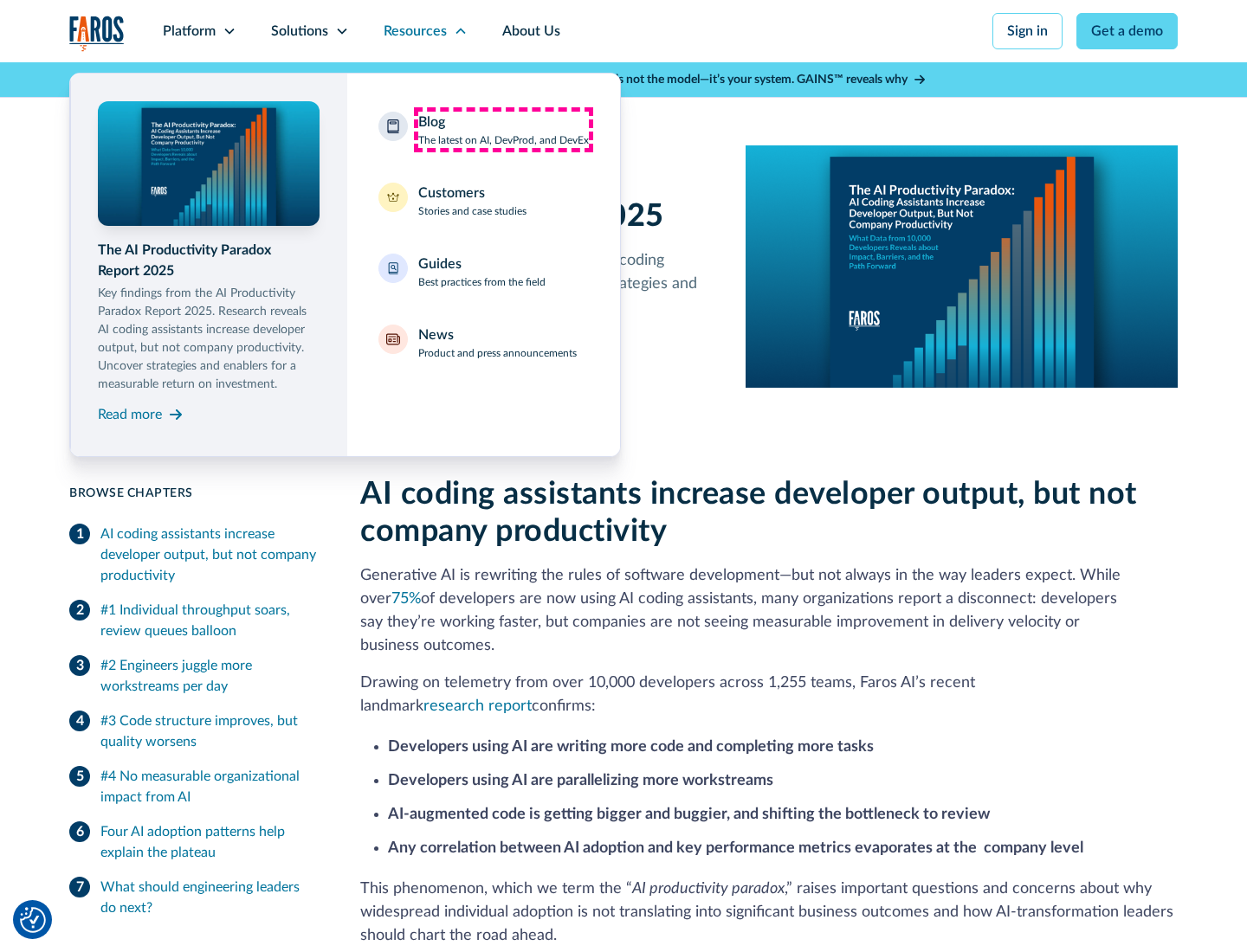
click at [503, 130] on div "Blog The latest on AI, DevProd, and DevEx" at bounding box center [504, 129] width 171 height 36
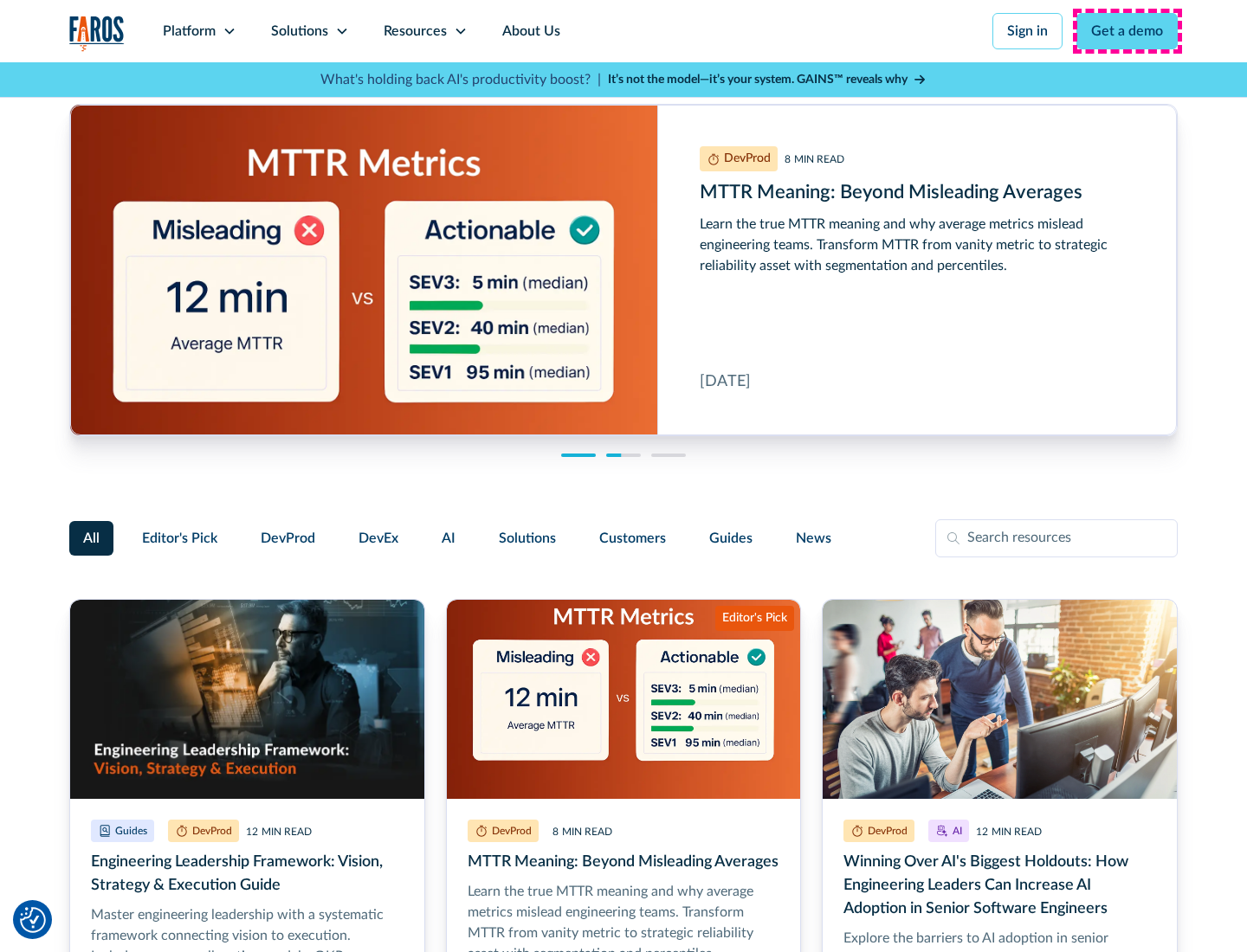
click at [1127, 31] on link "Get a demo" at bounding box center [1127, 31] width 101 height 36
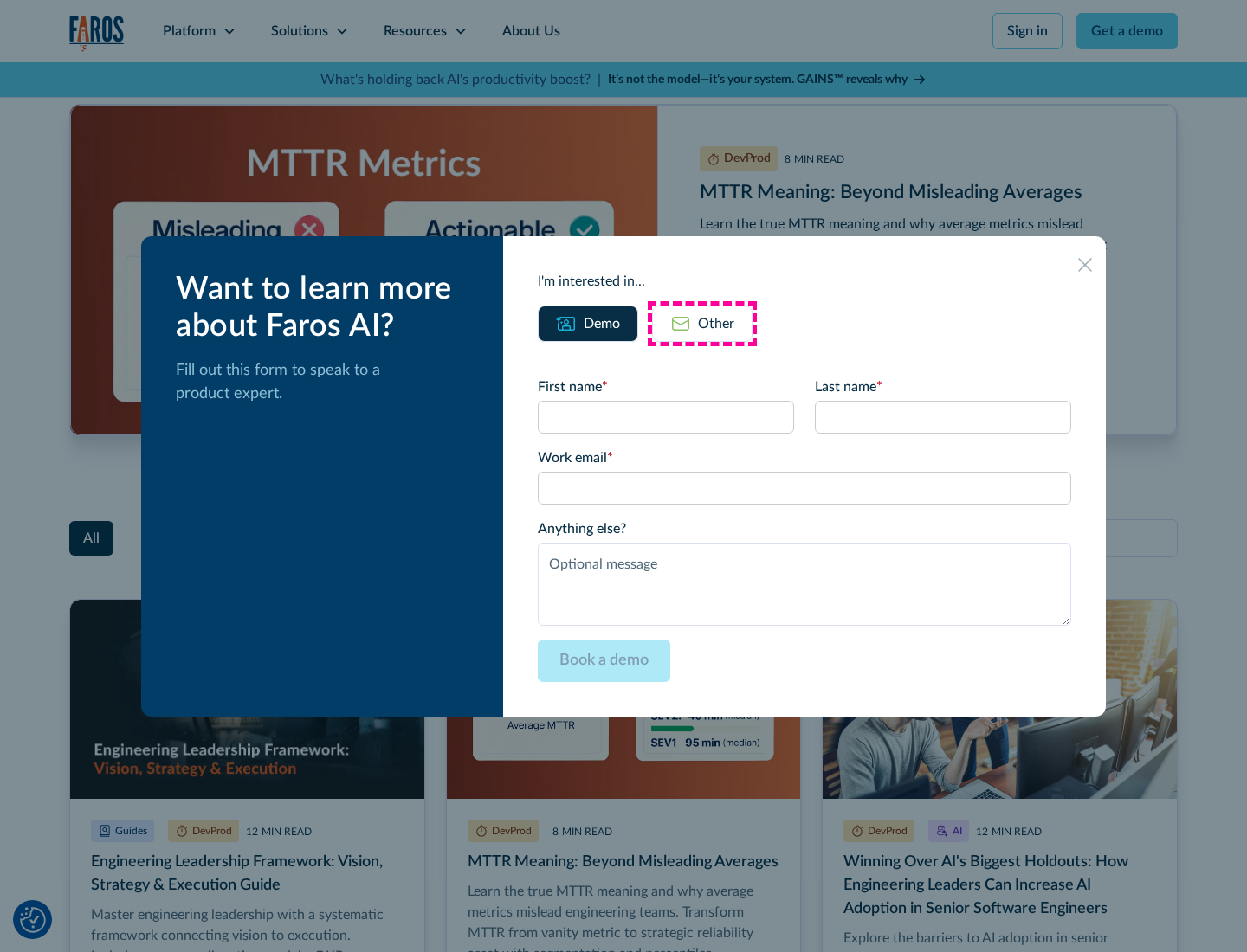
click at [702, 323] on div "Other" at bounding box center [716, 323] width 36 height 20
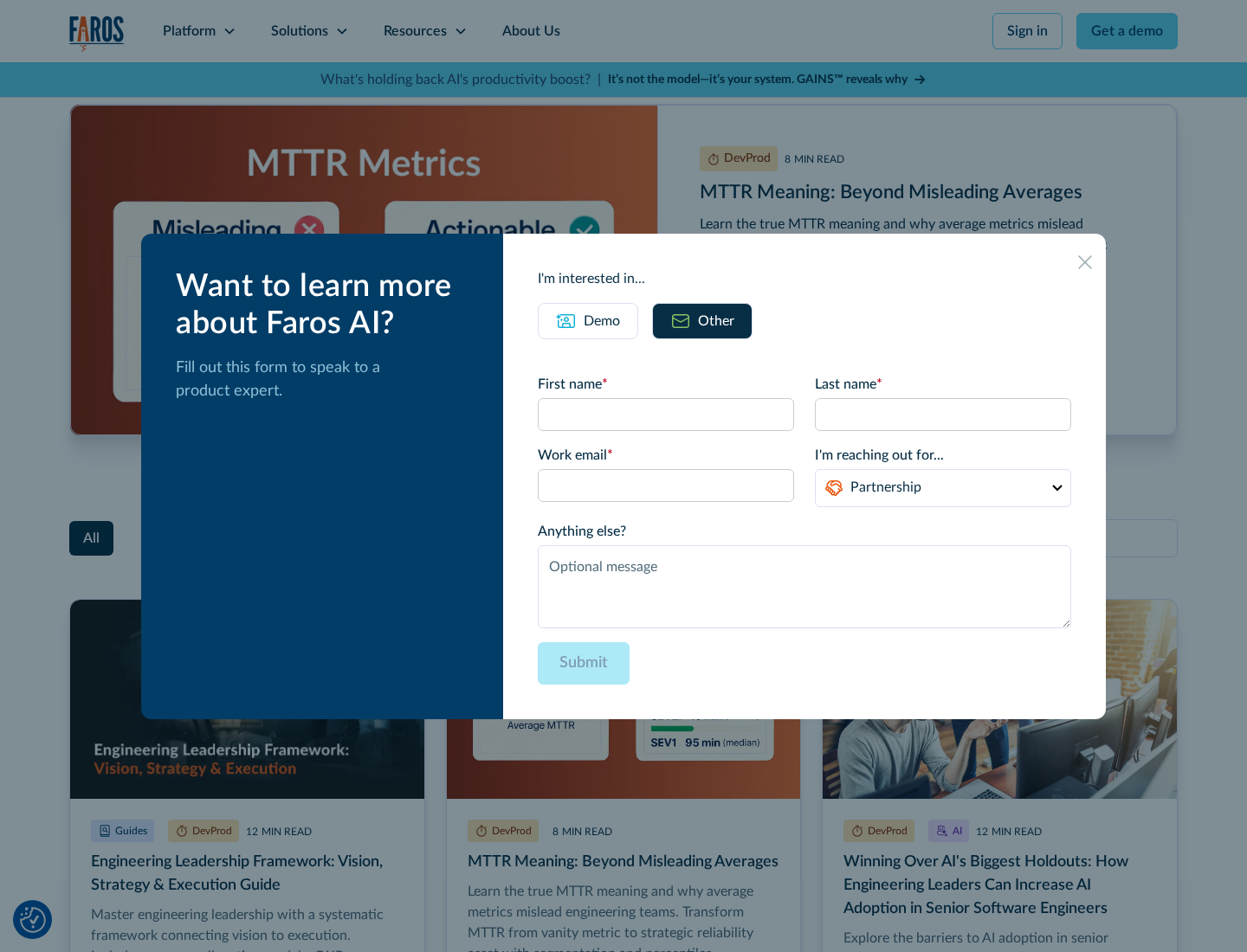
click at [1085, 262] on icon at bounding box center [1085, 262] width 14 height 14
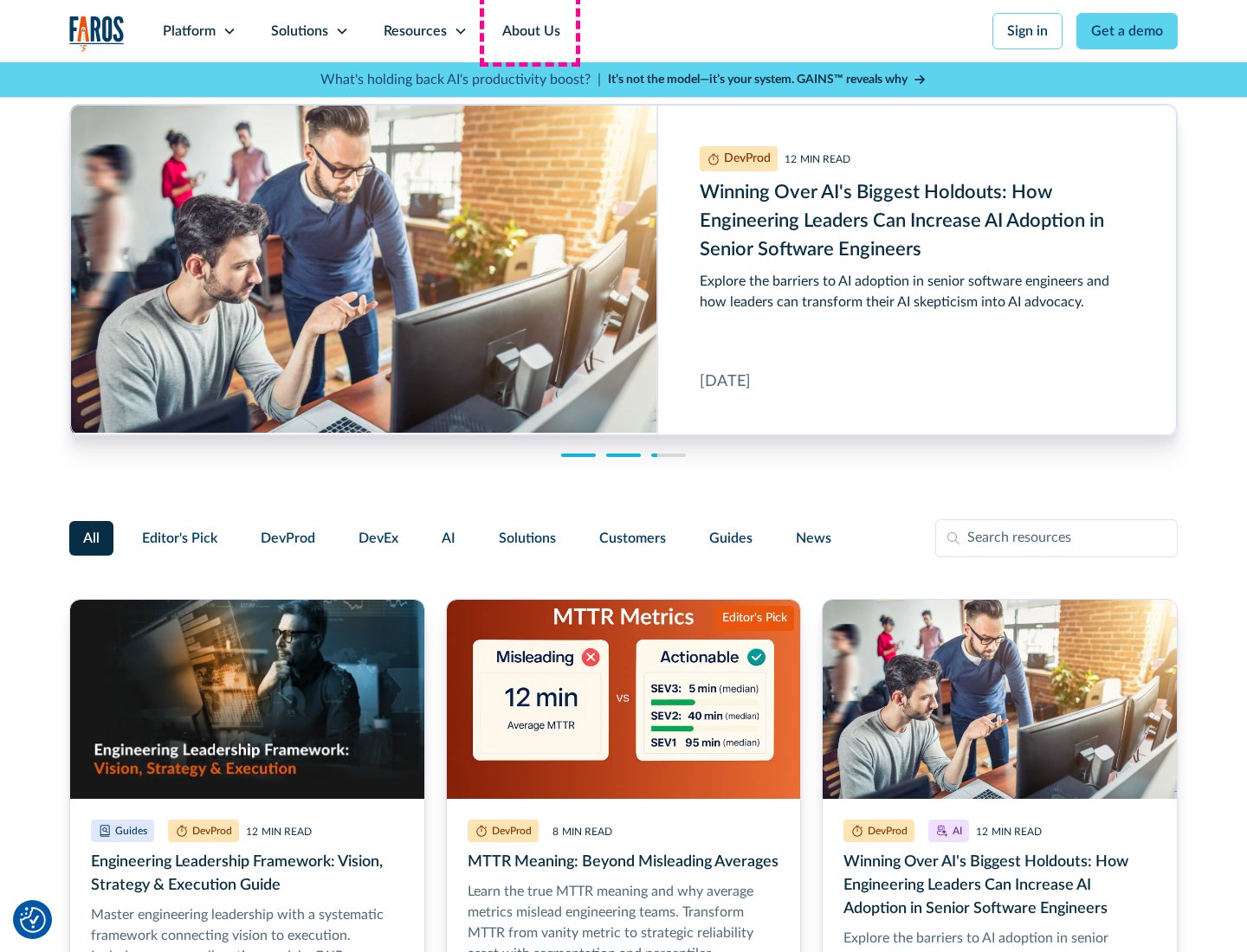
click at [529, 31] on link "About Us" at bounding box center [531, 31] width 93 height 62
